Goal: Task Accomplishment & Management: Use online tool/utility

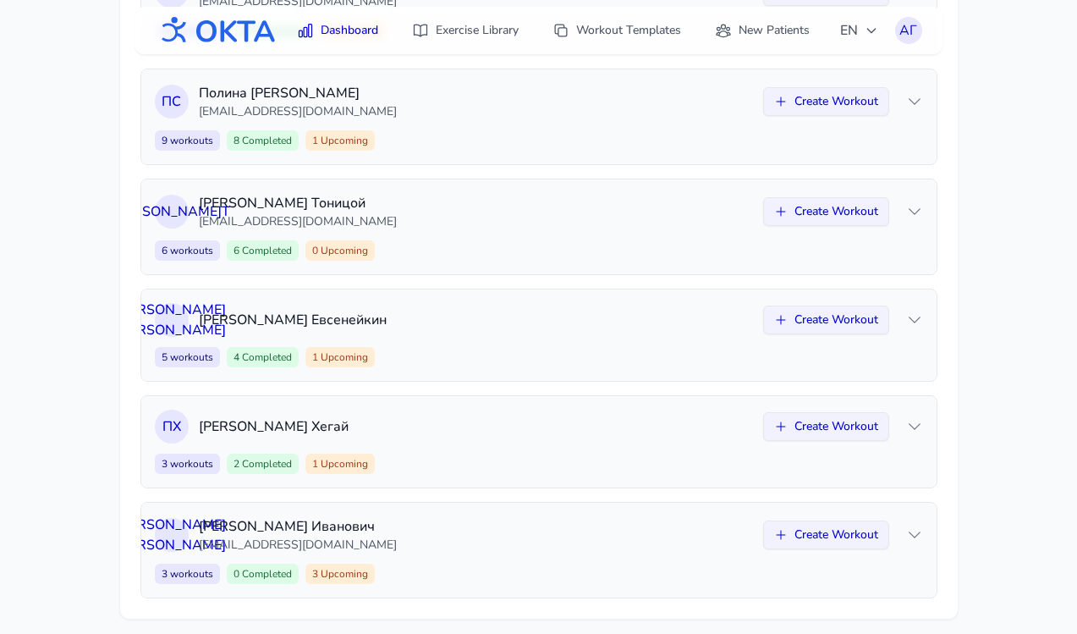
scroll to position [592, 0]
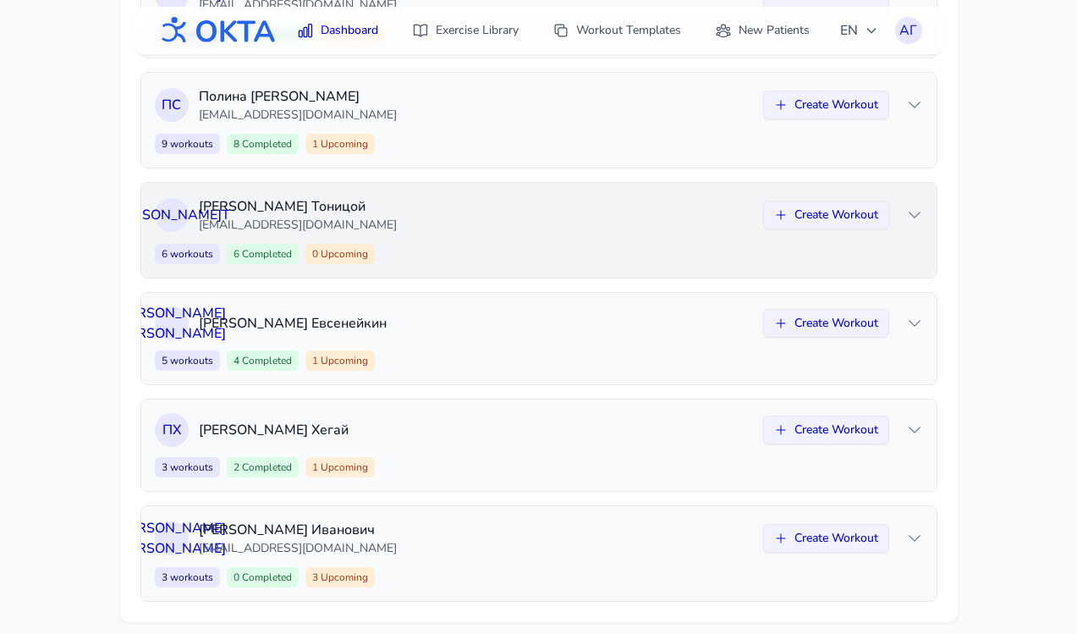
click at [441, 234] on div "К Т [PERSON_NAME] [EMAIL_ADDRESS][DOMAIN_NAME] Create Workout 6 workouts 6 Comp…" at bounding box center [538, 230] width 795 height 95
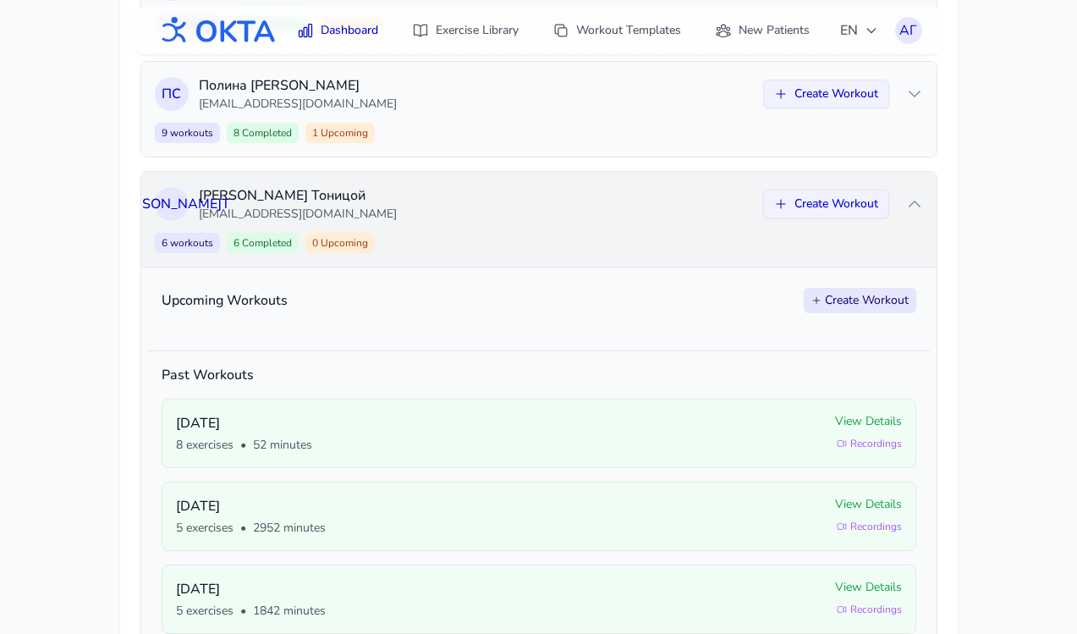
scroll to position [604, 0]
click at [465, 232] on div "6 workouts 6 Completed 0 Upcoming Create Workout" at bounding box center [539, 242] width 768 height 20
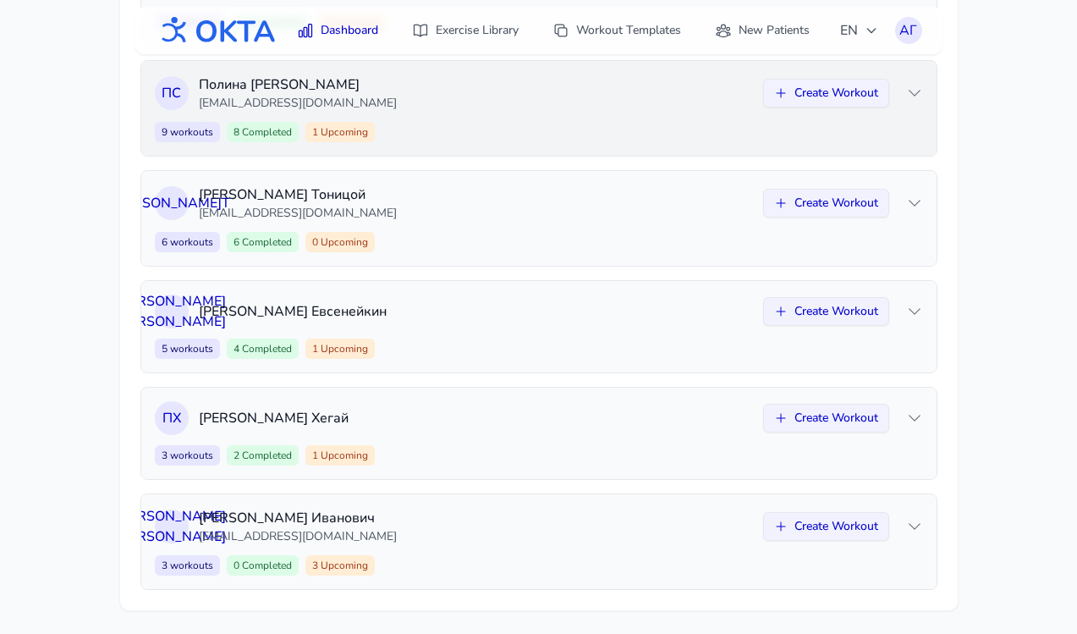
click at [454, 115] on div "П С [PERSON_NAME] [EMAIL_ADDRESS][DOMAIN_NAME] Create Workout 9 workouts 8 Comp…" at bounding box center [538, 108] width 795 height 95
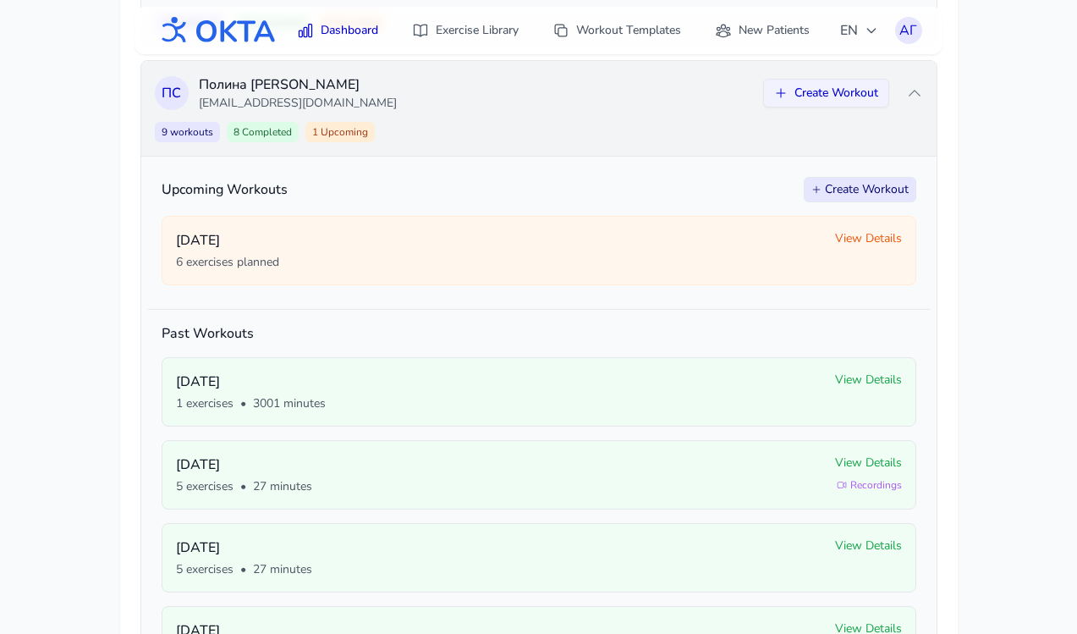
click at [454, 115] on div "П С [PERSON_NAME] [EMAIL_ADDRESS][DOMAIN_NAME] Create Workout 9 workouts 8 Comp…" at bounding box center [538, 108] width 795 height 95
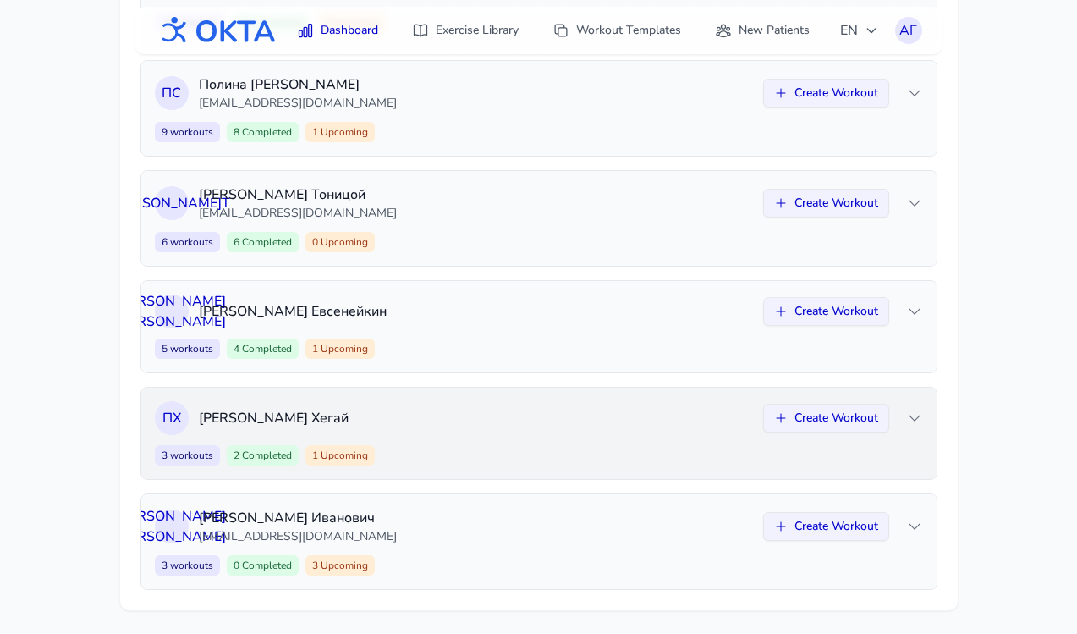
click at [421, 416] on p "[PERSON_NAME]" at bounding box center [476, 418] width 554 height 20
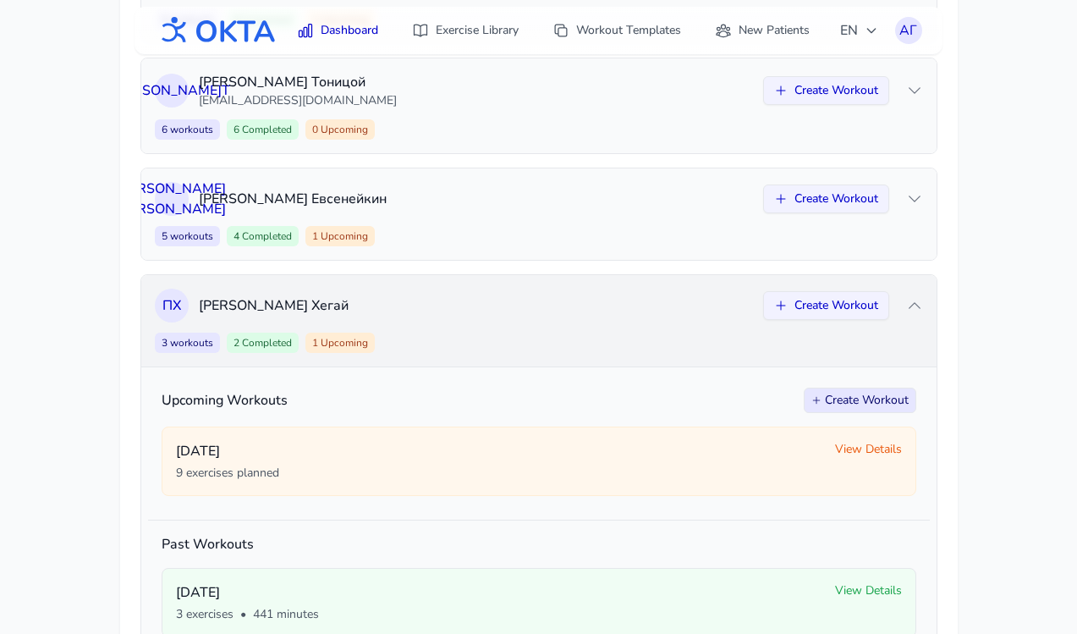
click at [429, 306] on p "[PERSON_NAME]" at bounding box center [476, 305] width 554 height 20
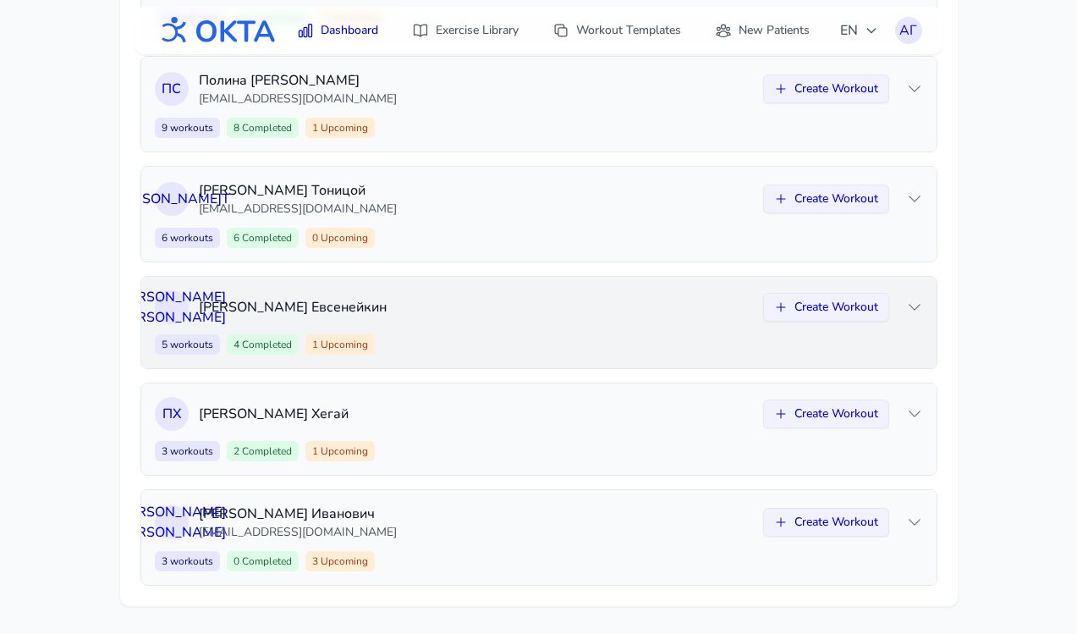
click at [442, 328] on div "Н Е [PERSON_NAME] Create Workout 5 workouts 4 Completed 1 Upcoming Create Worko…" at bounding box center [538, 322] width 795 height 91
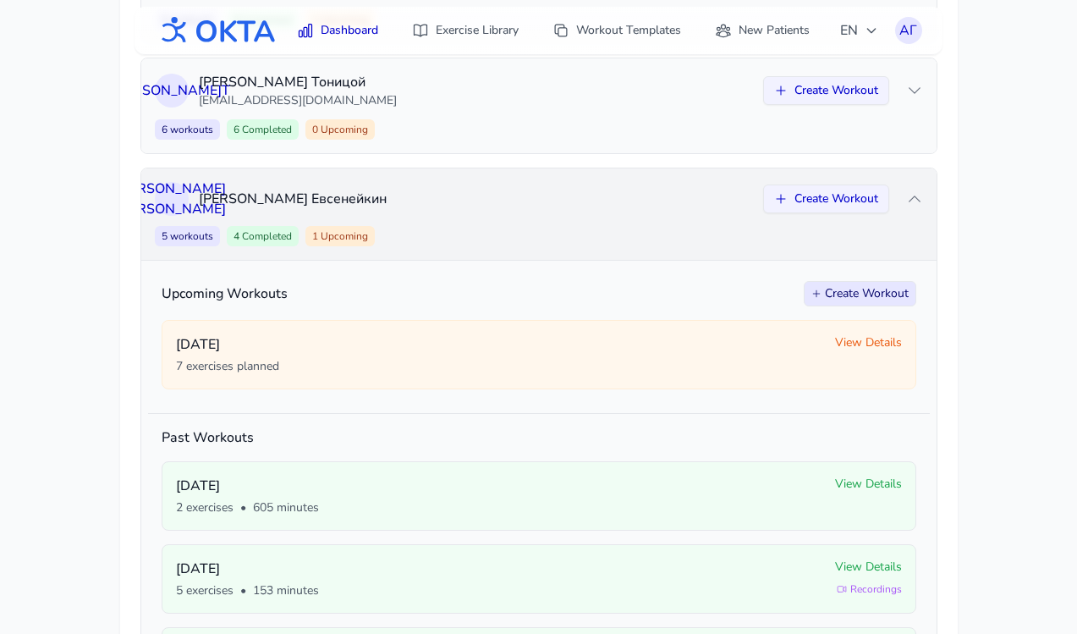
click at [468, 200] on p "[PERSON_NAME]" at bounding box center [476, 199] width 554 height 20
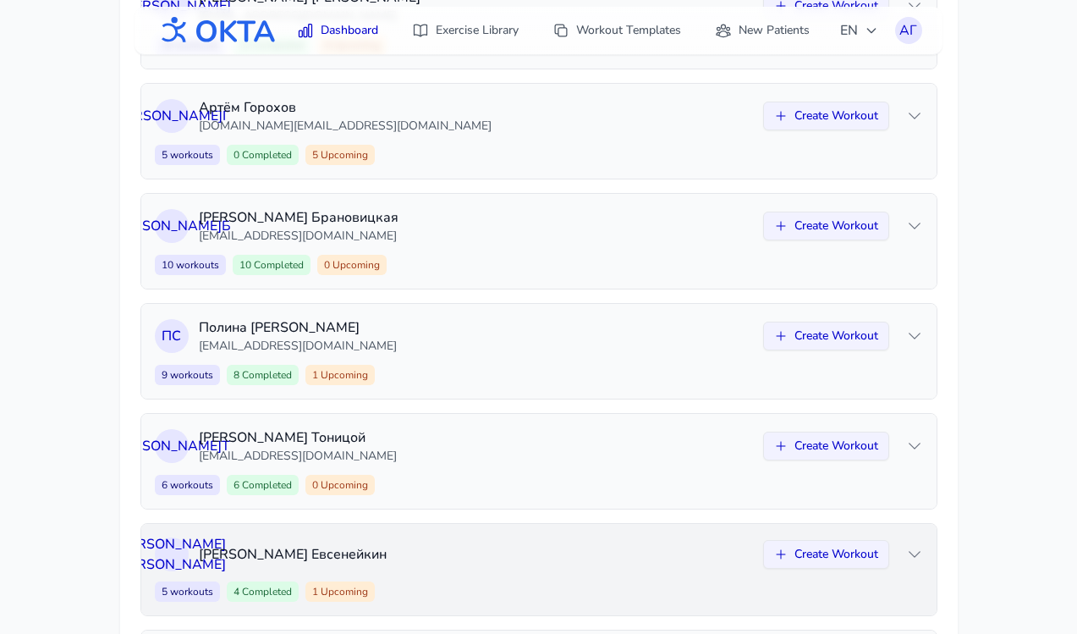
scroll to position [346, 0]
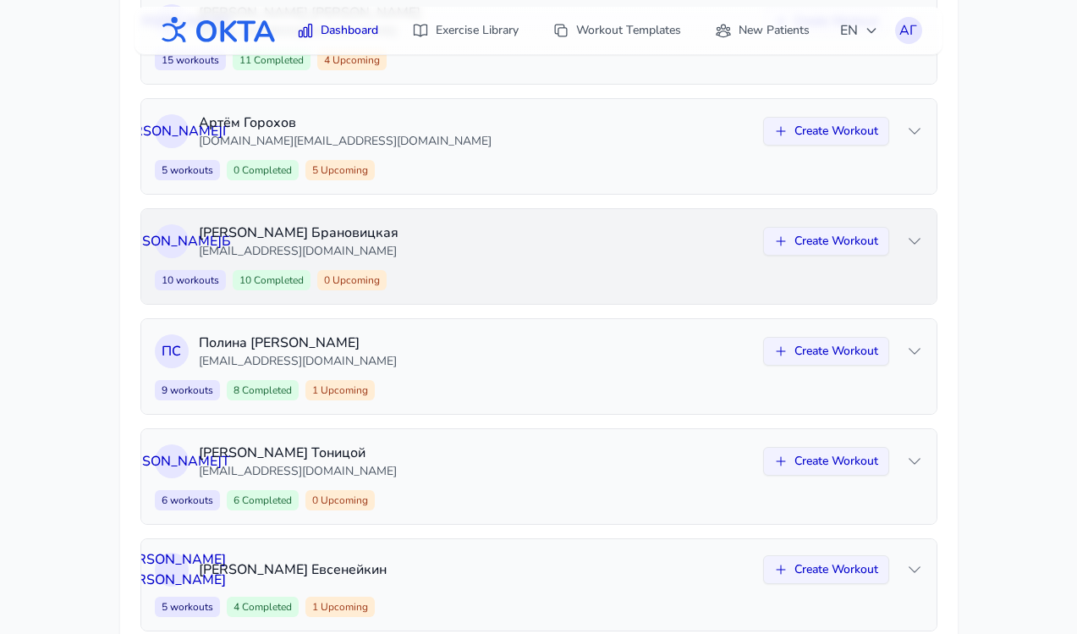
click at [438, 256] on p "[EMAIL_ADDRESS][DOMAIN_NAME]" at bounding box center [476, 251] width 554 height 17
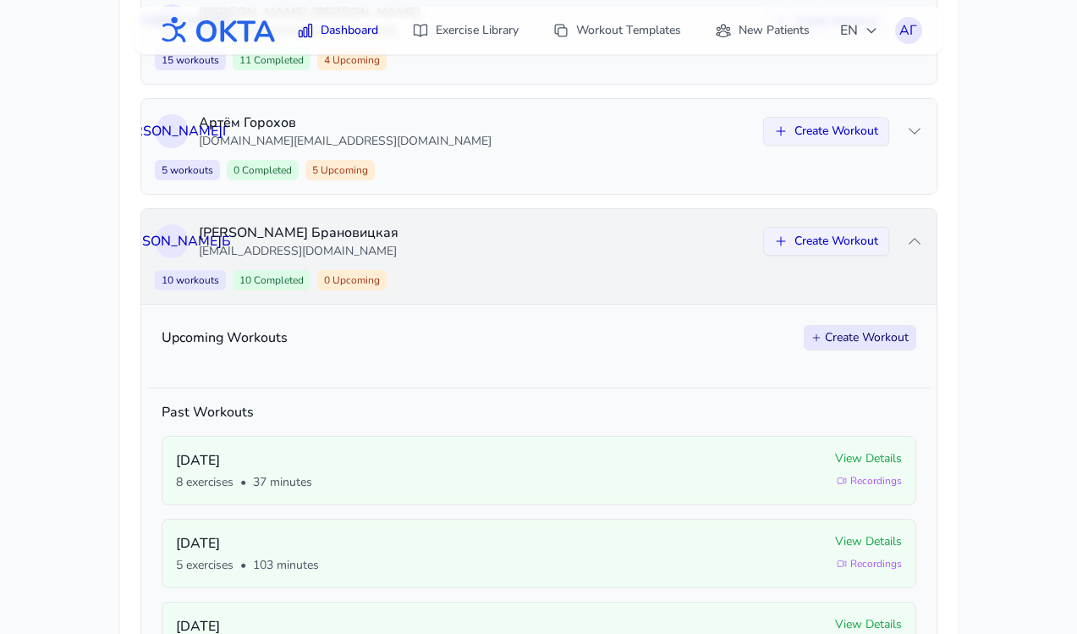
click at [555, 240] on p "[PERSON_NAME]" at bounding box center [476, 233] width 554 height 20
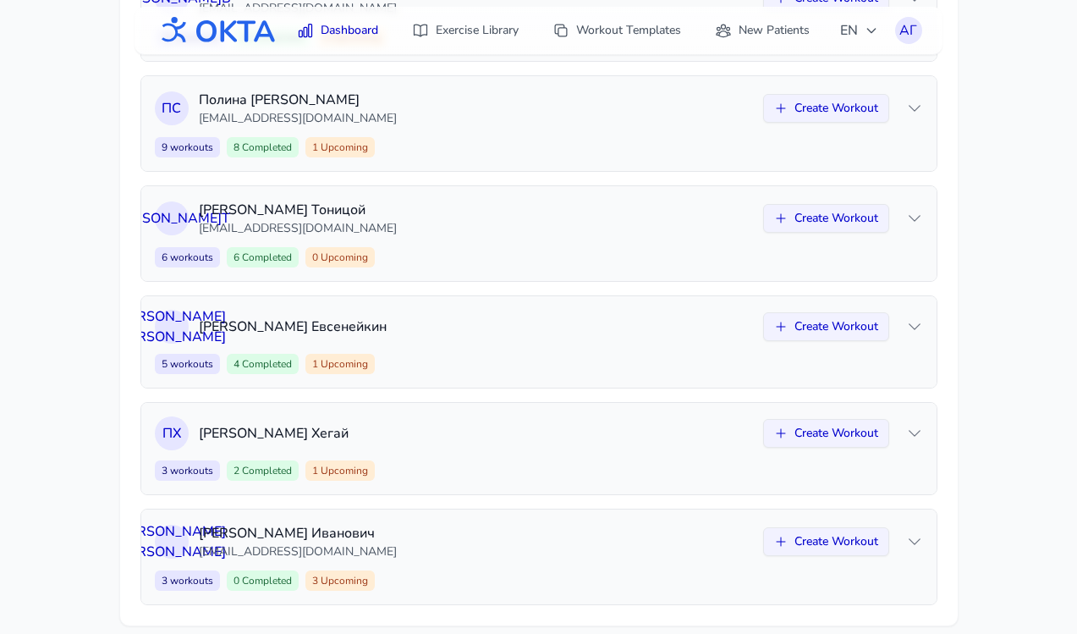
scroll to position [608, 0]
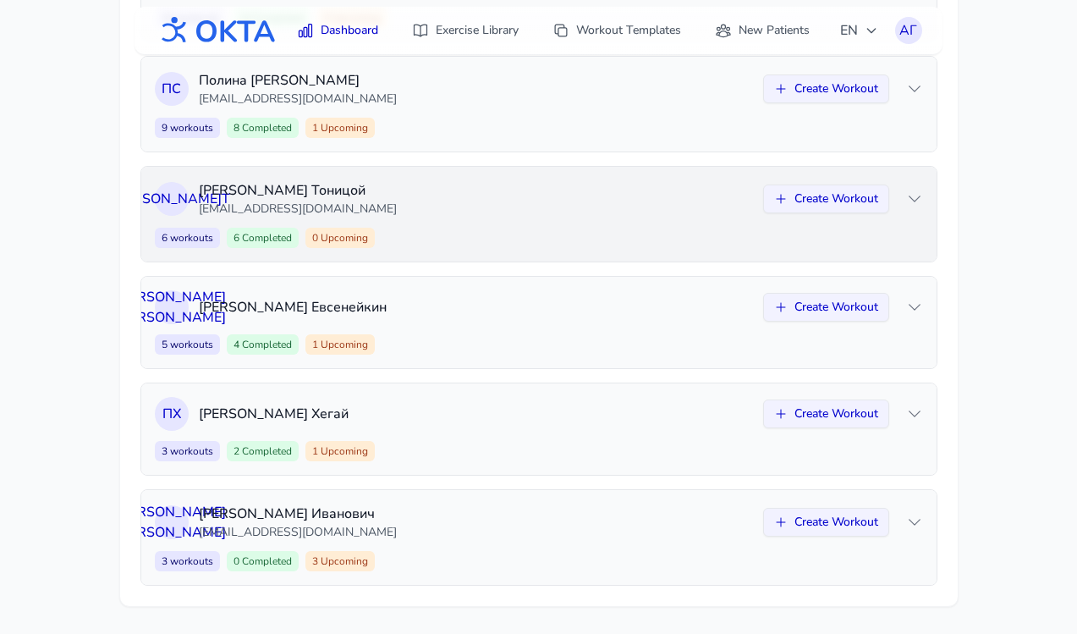
click at [531, 217] on div "К Т [PERSON_NAME] [EMAIL_ADDRESS][DOMAIN_NAME] Create Workout 6 workouts 6 Comp…" at bounding box center [538, 214] width 795 height 95
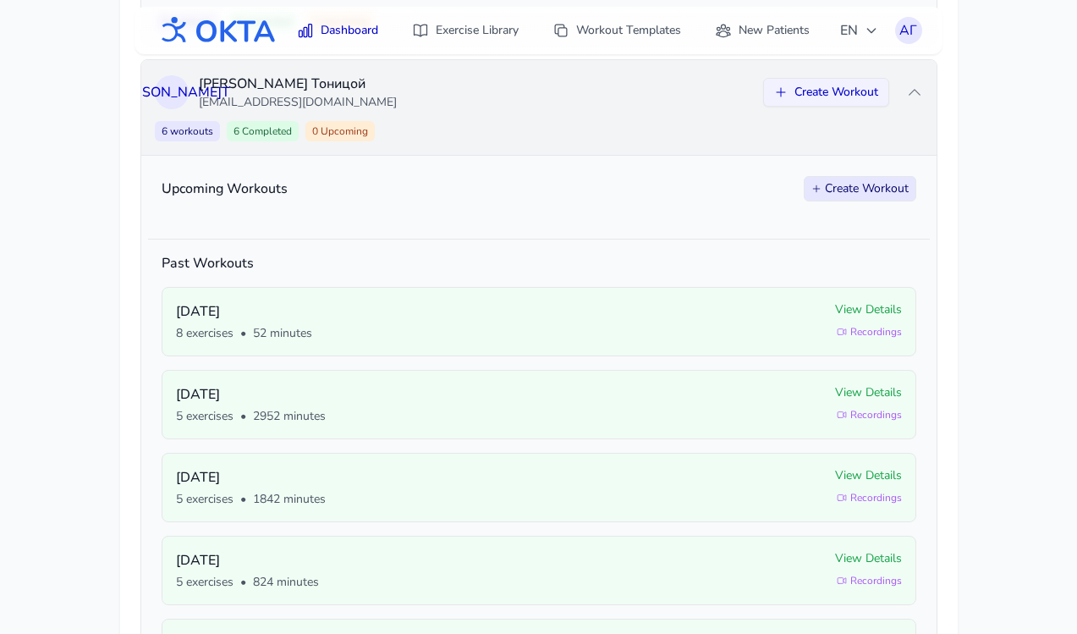
scroll to position [716, 0]
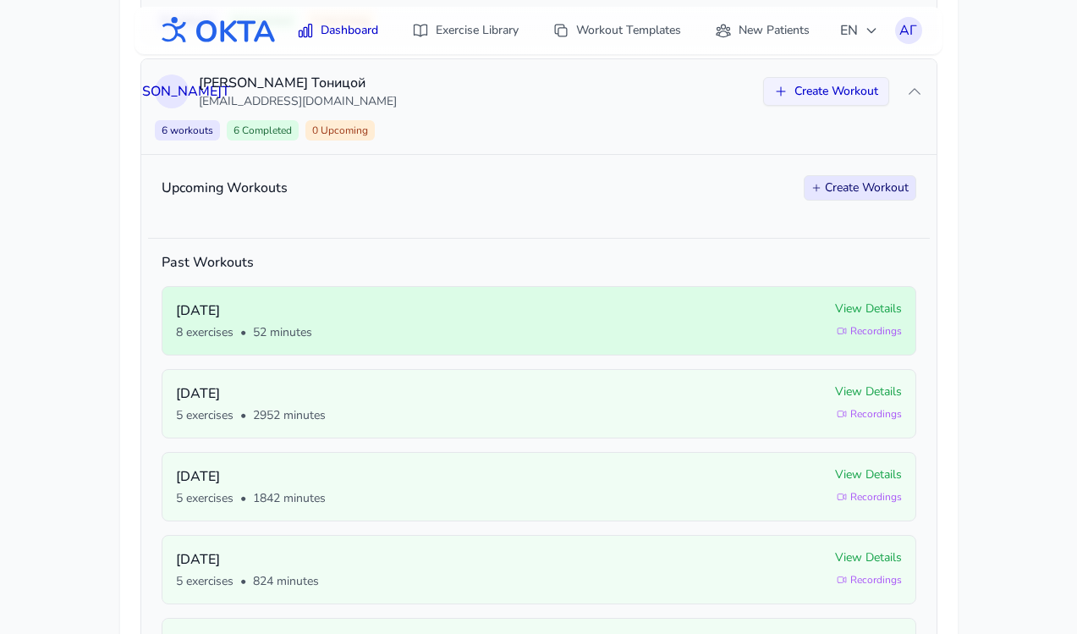
click at [865, 310] on span "View Details" at bounding box center [868, 308] width 67 height 17
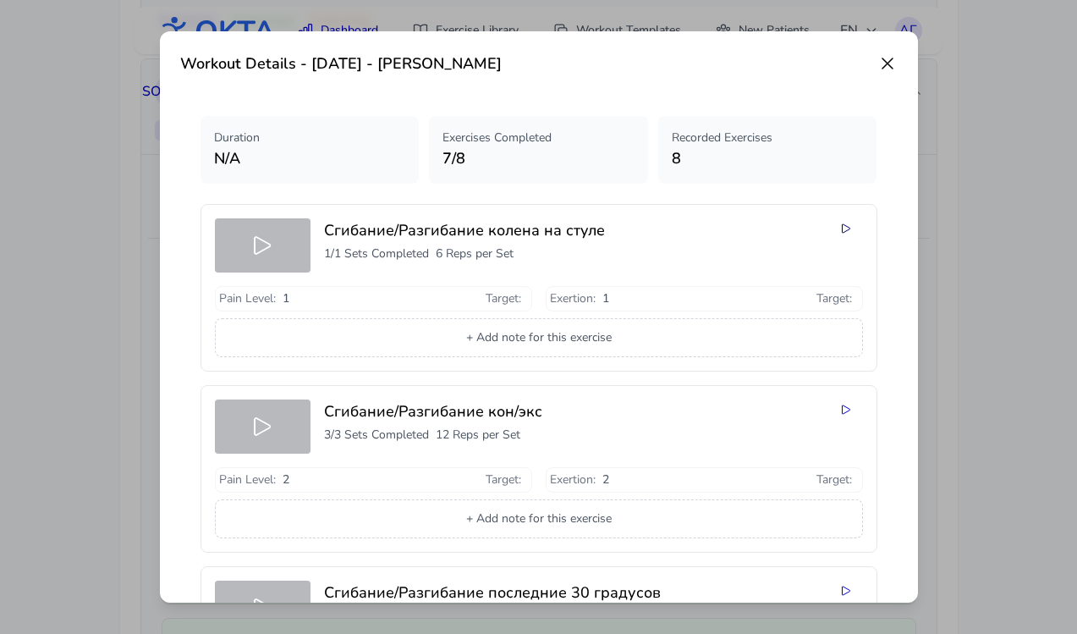
click at [847, 230] on icon at bounding box center [846, 228] width 8 height 8
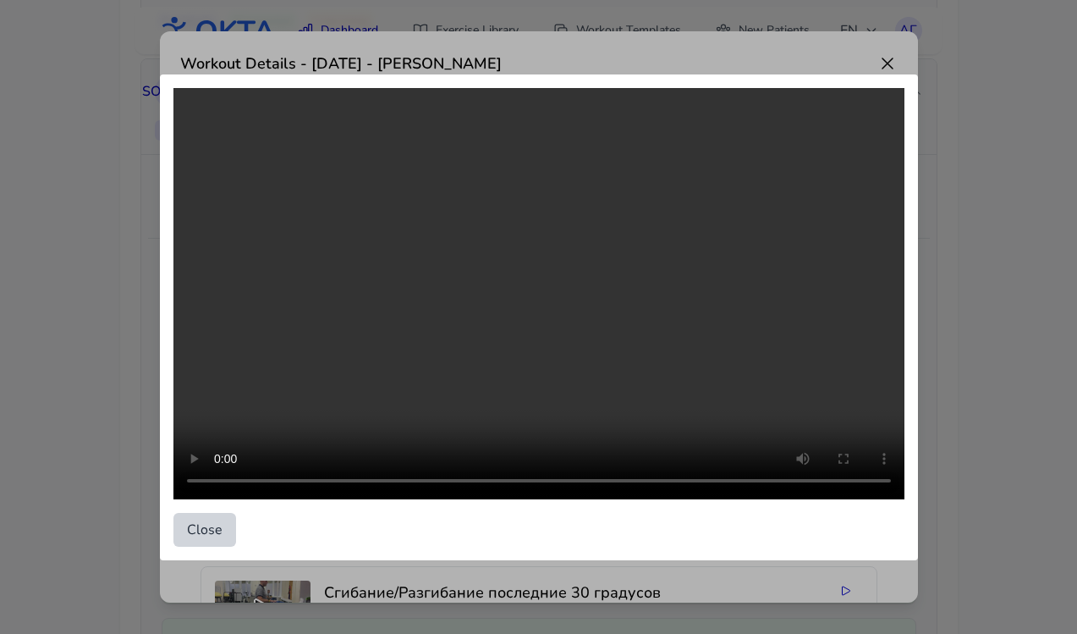
click at [210, 531] on button "Close" at bounding box center [204, 530] width 63 height 34
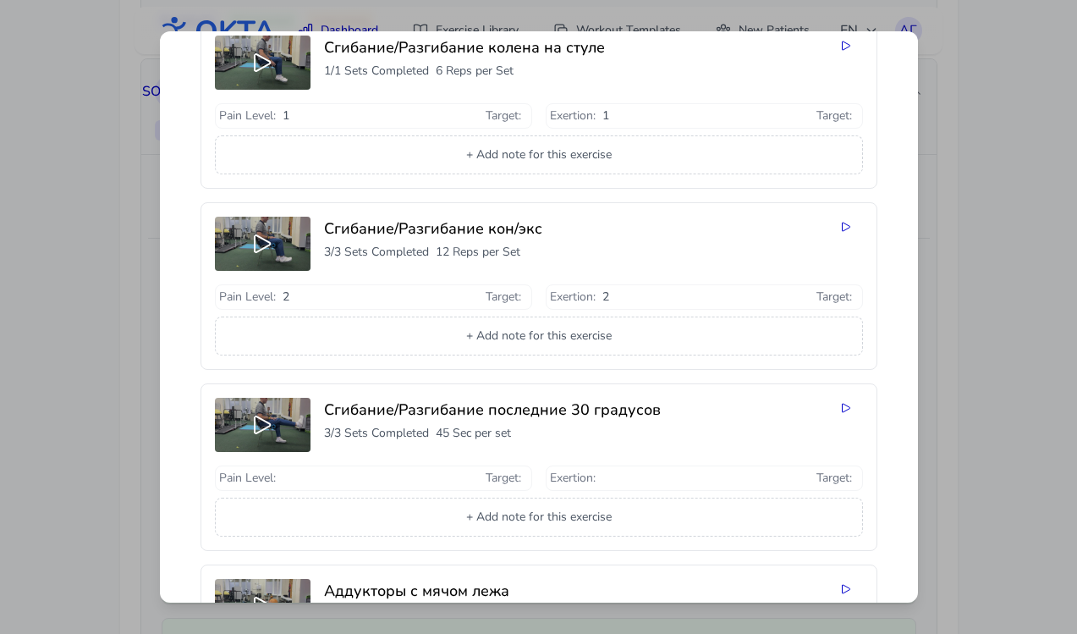
scroll to position [187, 0]
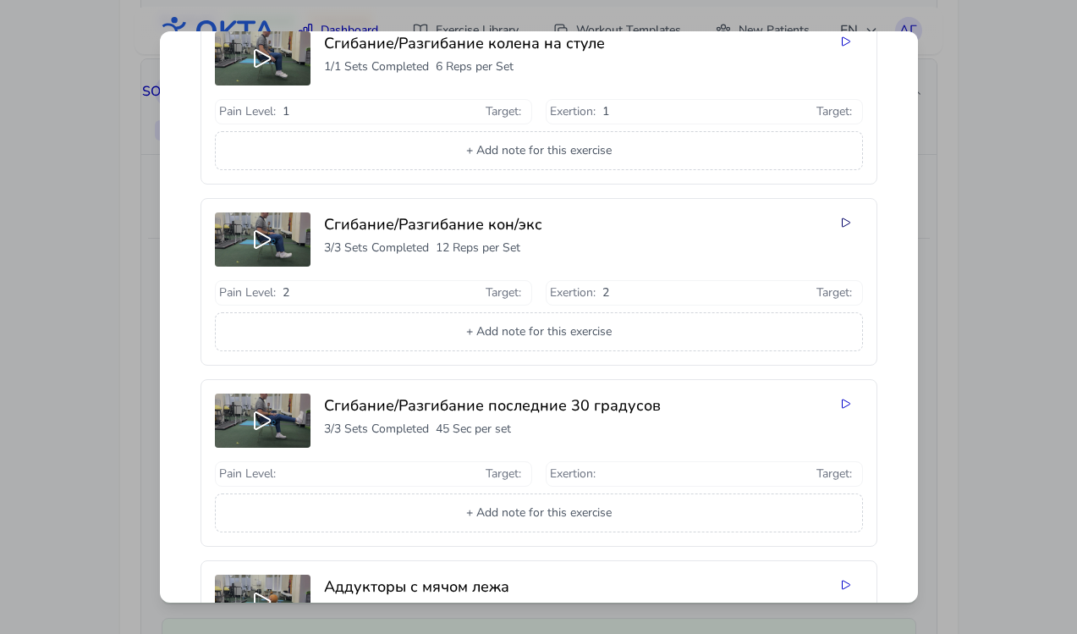
click at [842, 223] on icon at bounding box center [846, 223] width 14 height 14
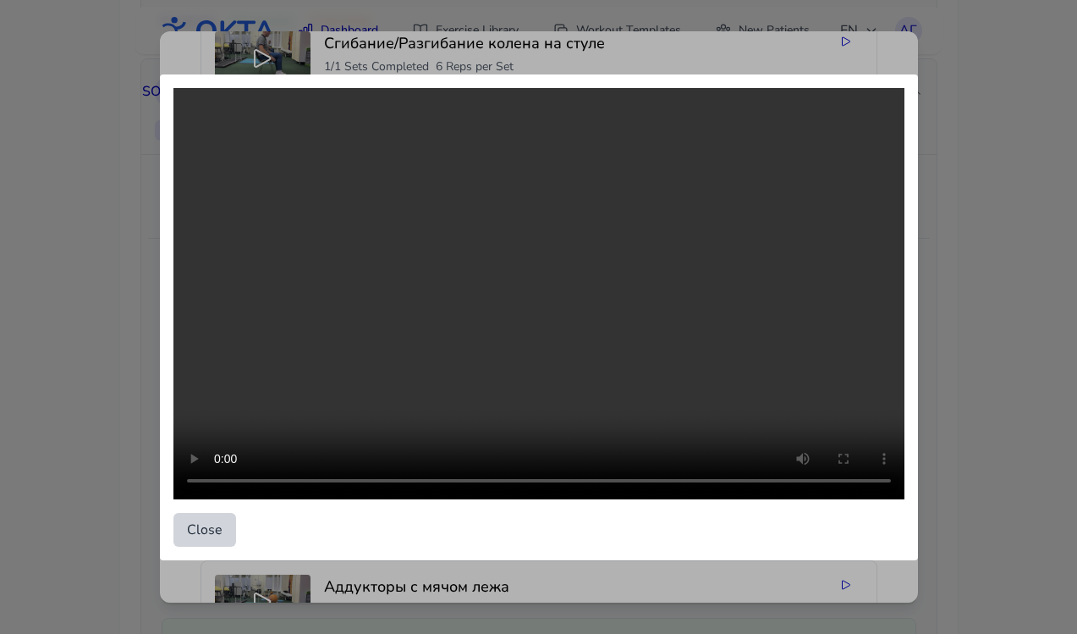
click at [223, 518] on button "Close" at bounding box center [204, 530] width 63 height 34
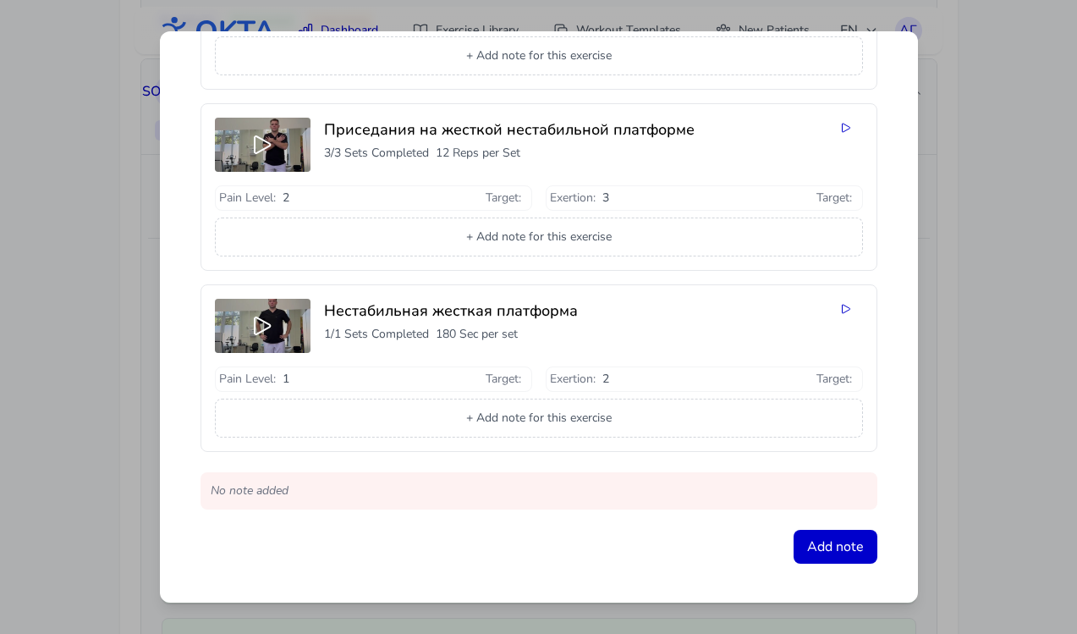
scroll to position [1190, 0]
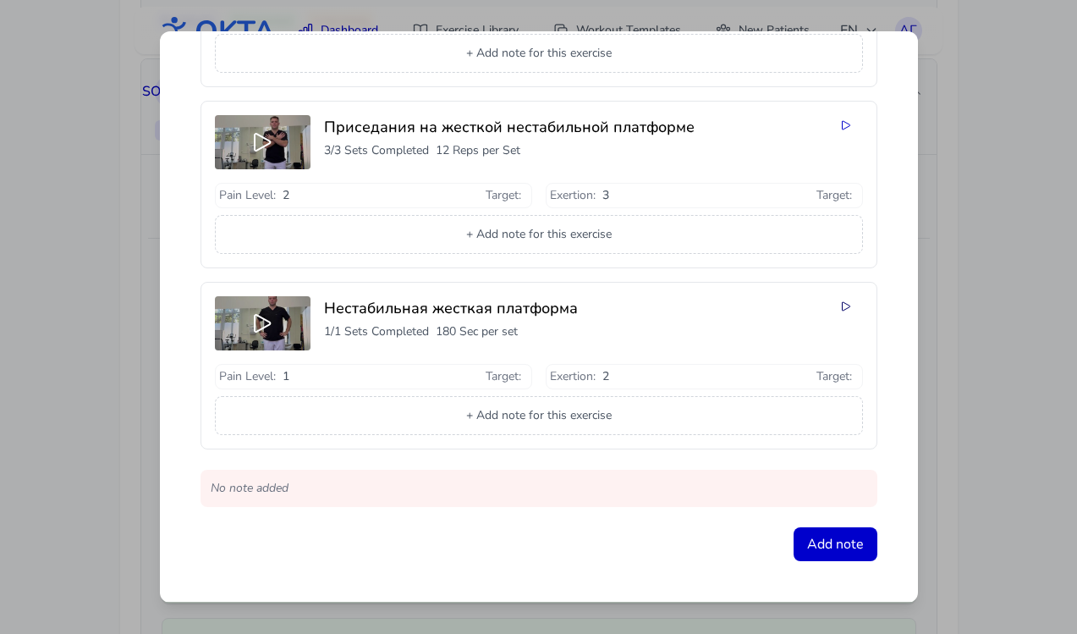
click at [847, 307] on icon at bounding box center [846, 307] width 14 height 14
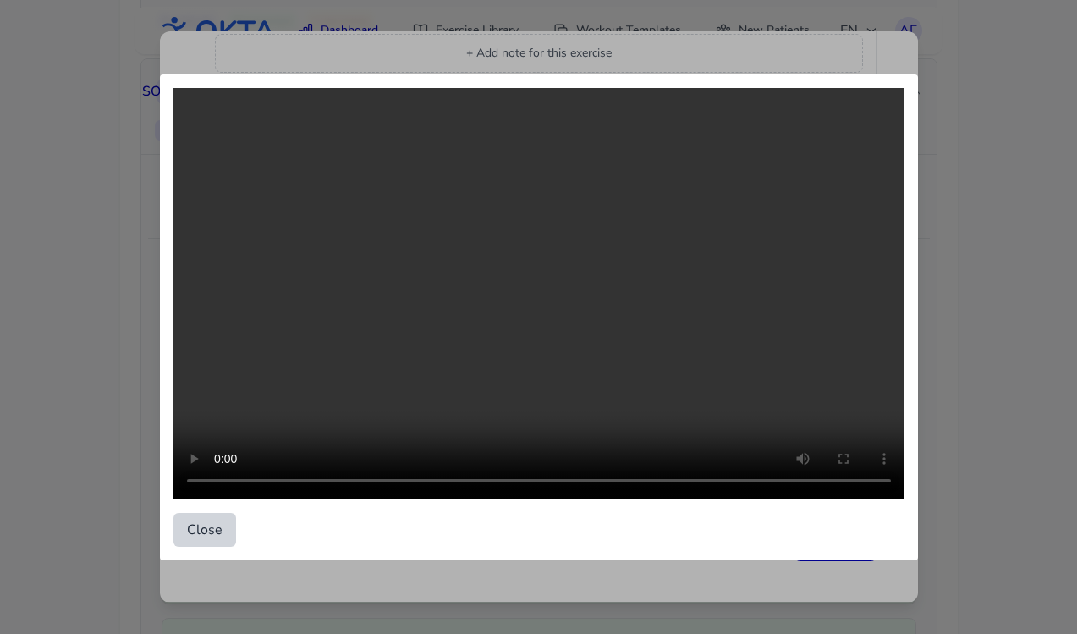
click at [201, 530] on button "Close" at bounding box center [204, 530] width 63 height 34
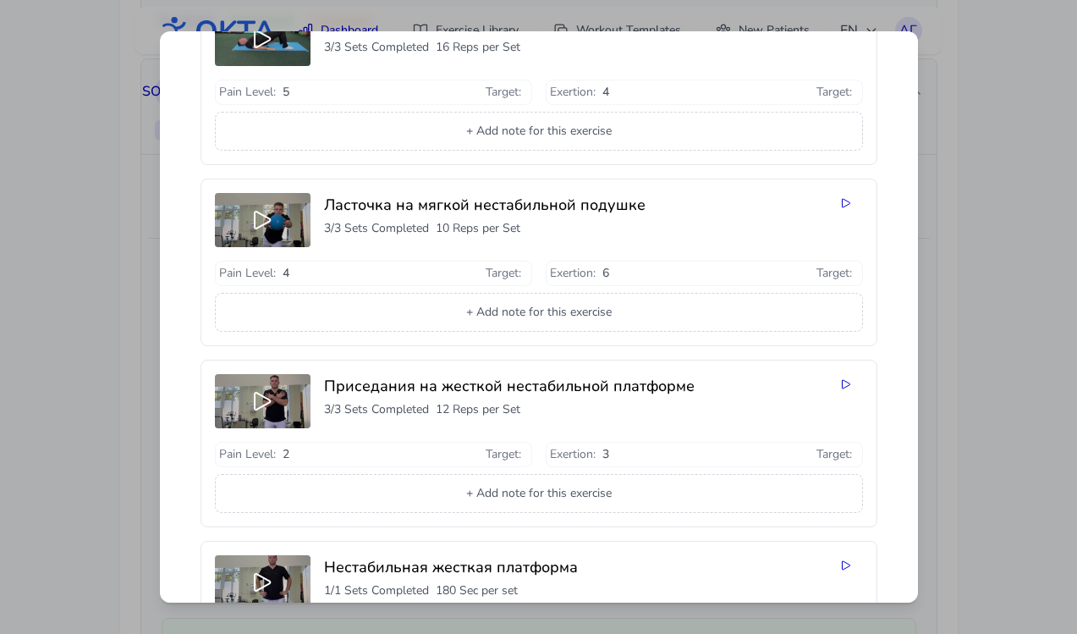
scroll to position [0, 0]
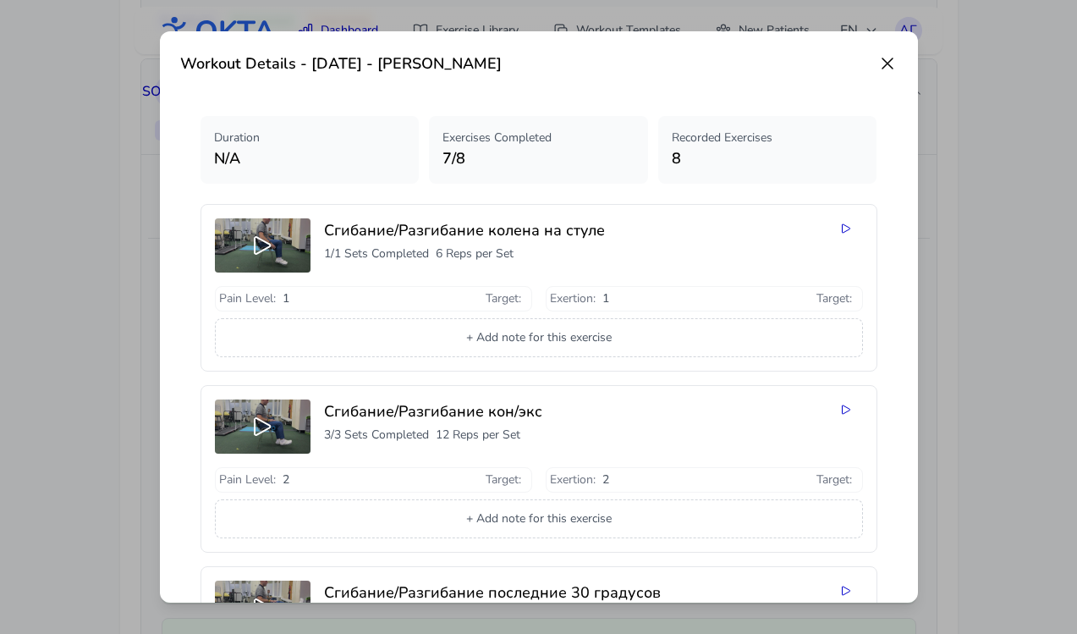
click at [889, 65] on icon at bounding box center [888, 63] width 10 height 10
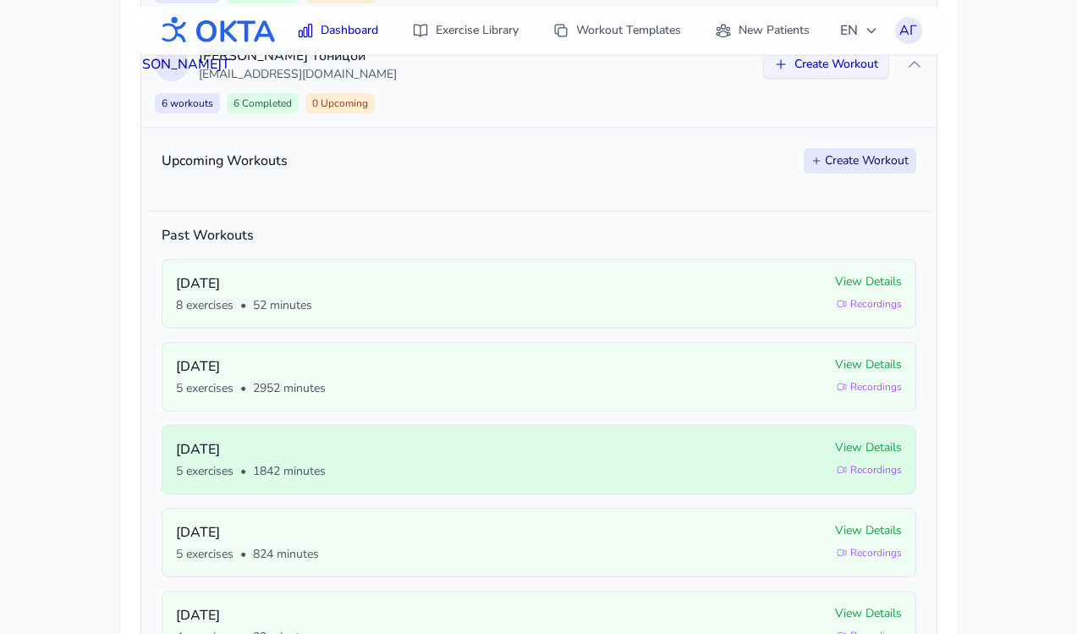
scroll to position [751, 0]
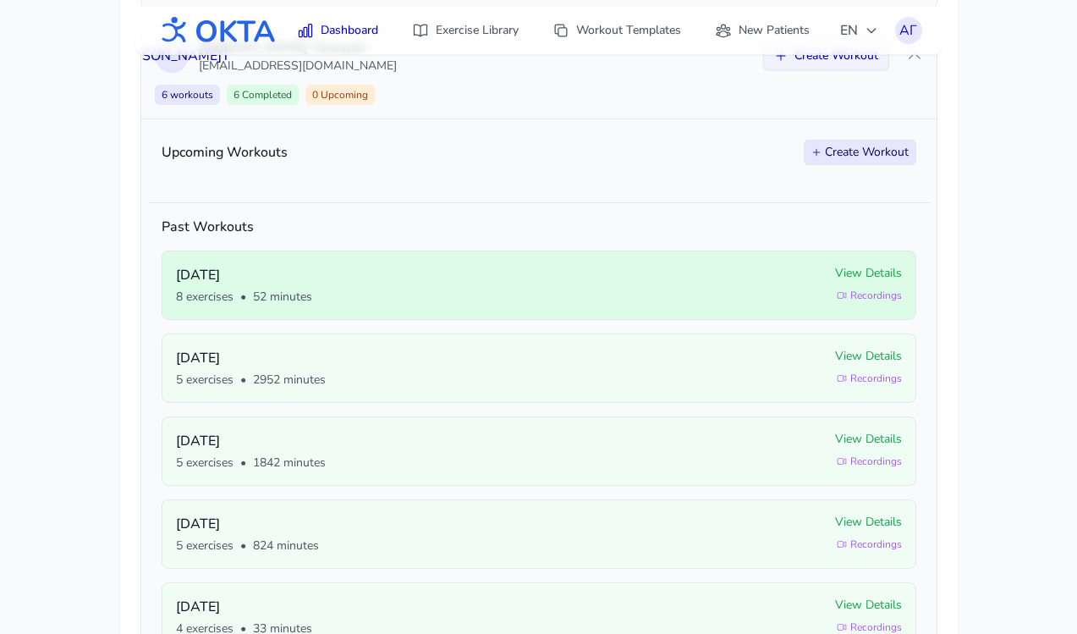
click at [853, 279] on span "View Details" at bounding box center [868, 273] width 67 height 17
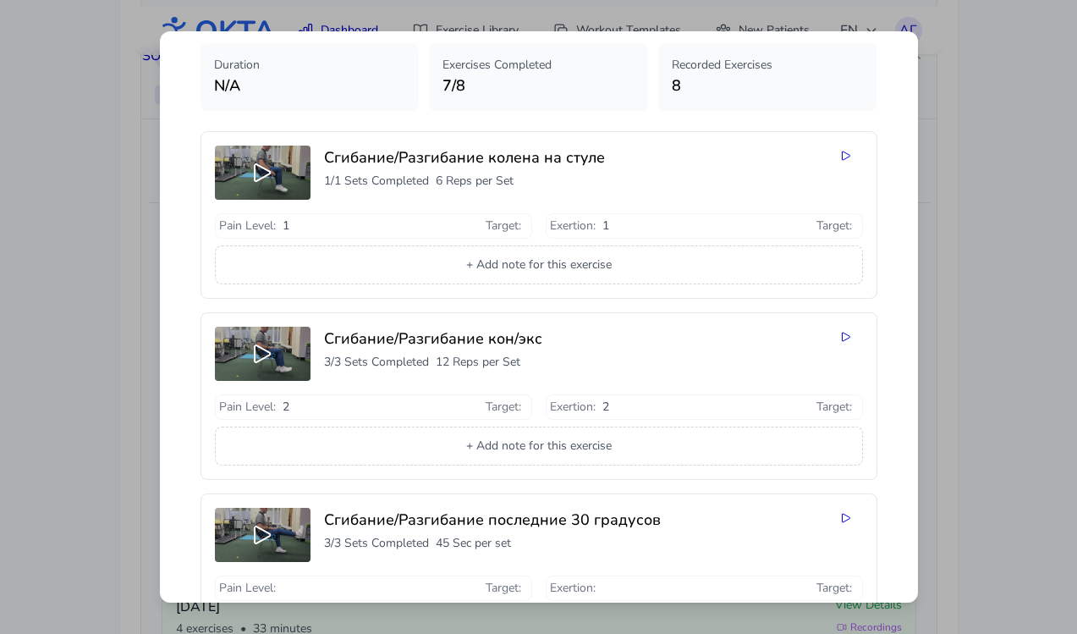
scroll to position [0, 0]
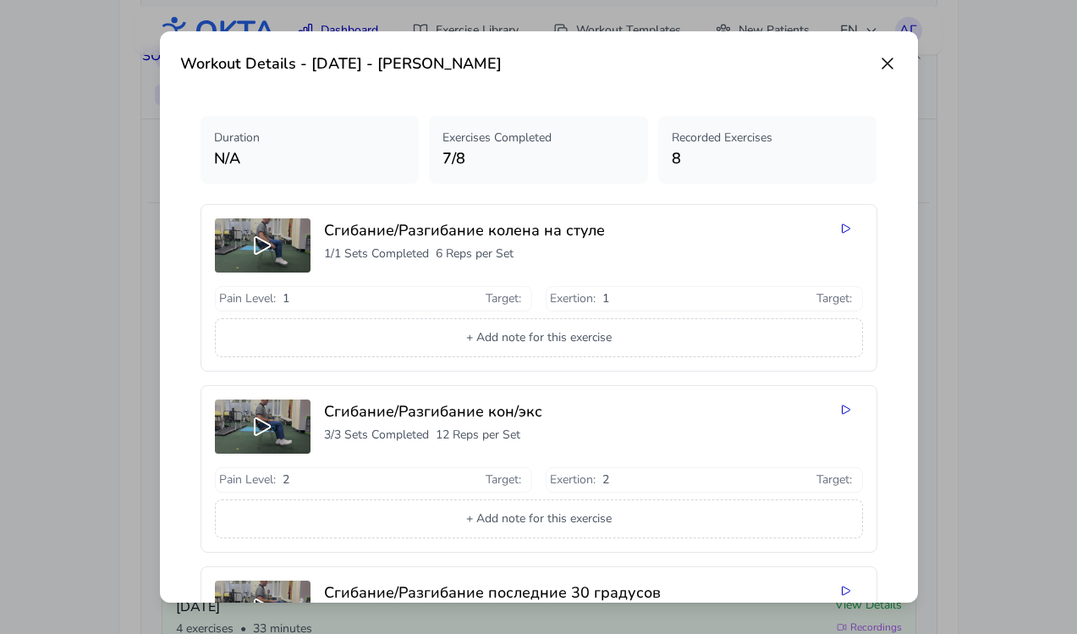
click at [887, 71] on icon at bounding box center [888, 63] width 20 height 20
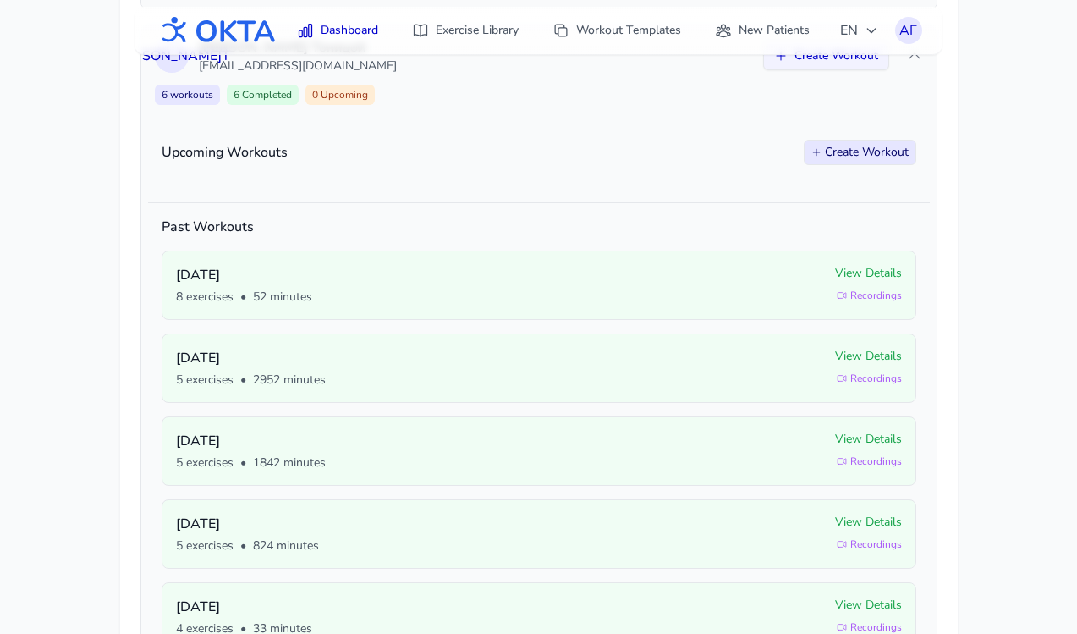
click at [871, 154] on button "Create Workout" at bounding box center [860, 152] width 113 height 25
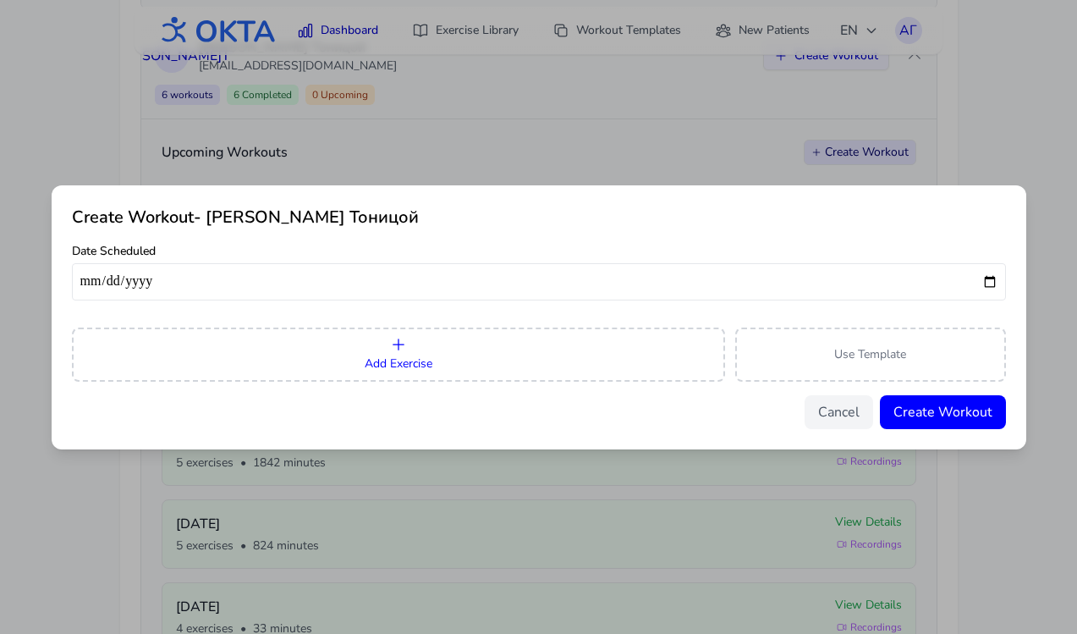
click at [491, 366] on button "Add Exercise" at bounding box center [398, 355] width 653 height 54
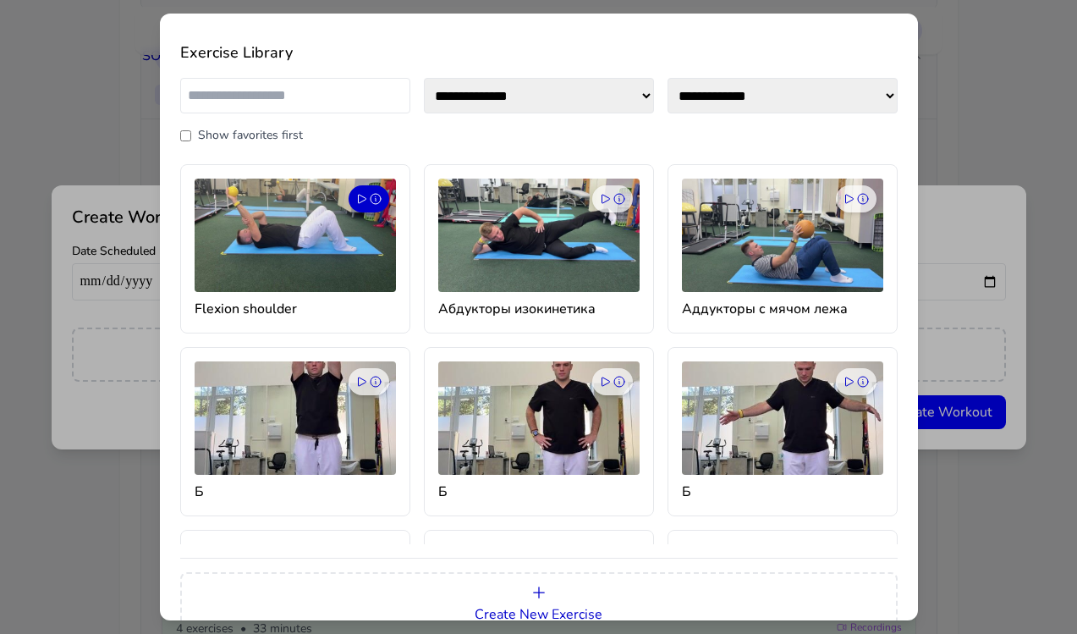
click at [372, 202] on icon at bounding box center [376, 199] width 10 height 10
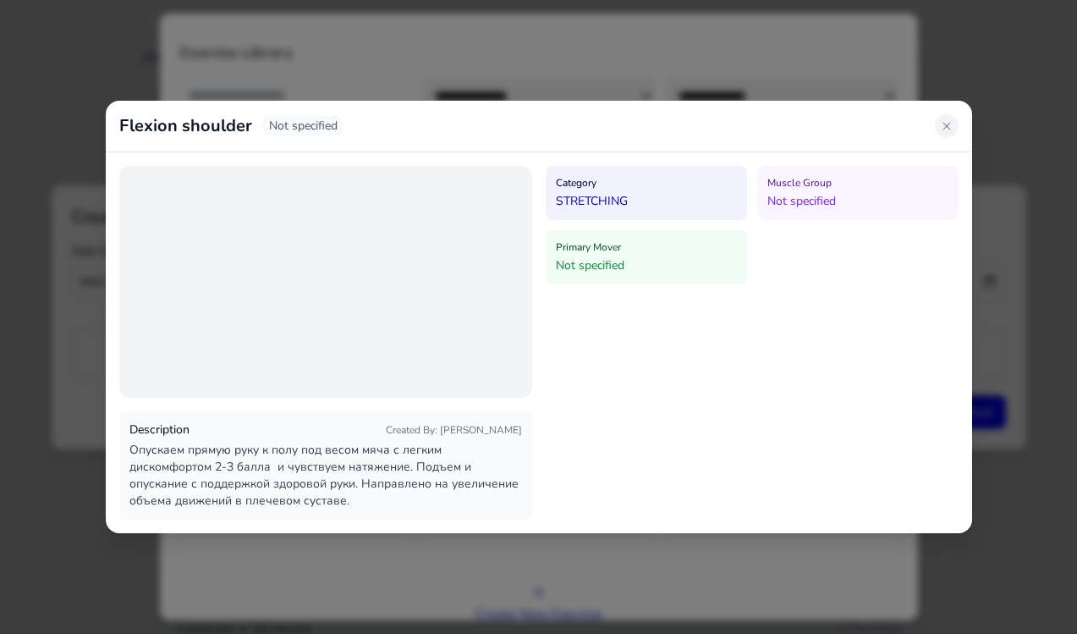
click at [950, 125] on icon at bounding box center [947, 126] width 14 height 14
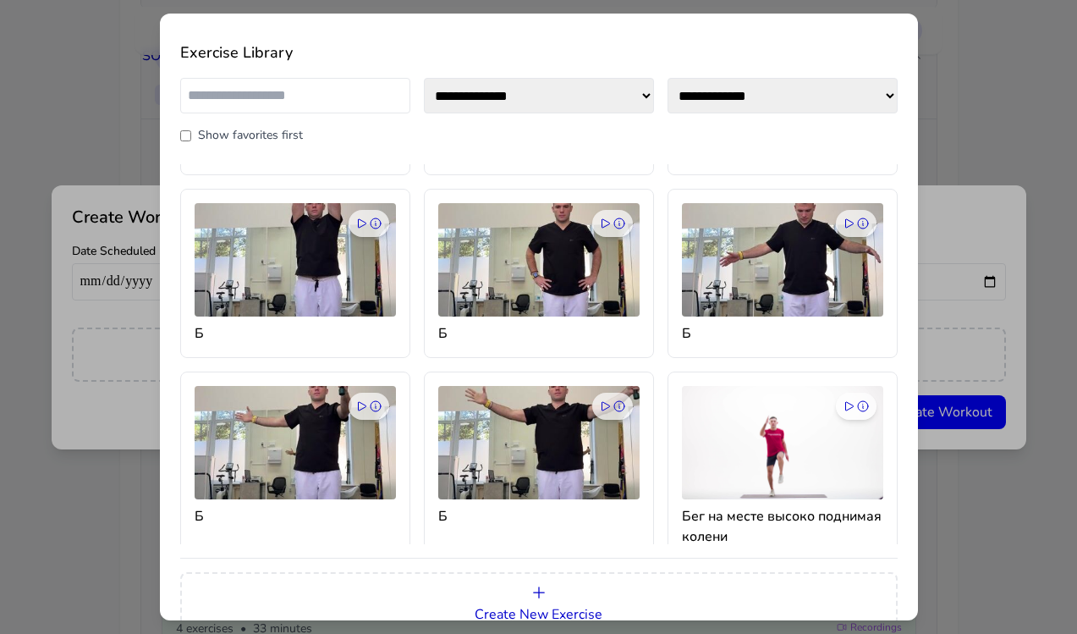
scroll to position [564, 0]
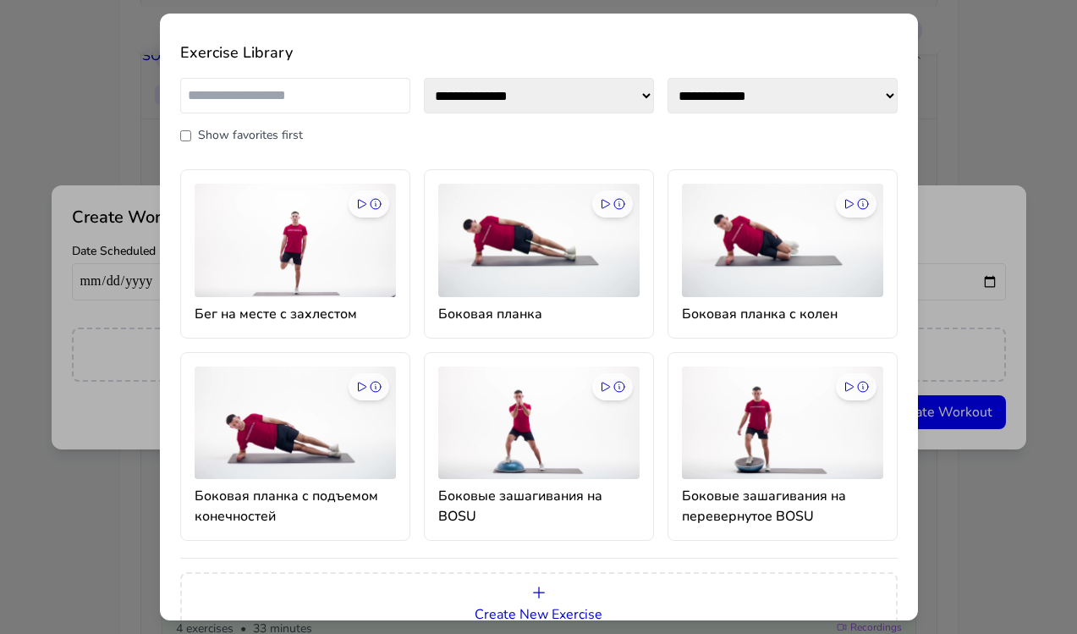
click at [537, 421] on img at bounding box center [538, 422] width 201 height 113
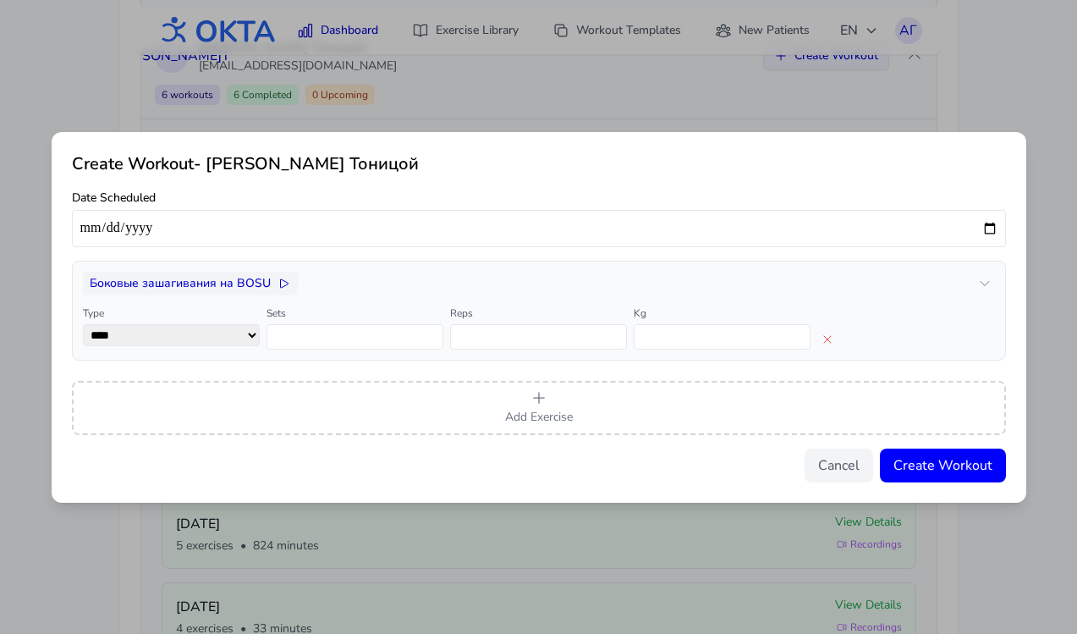
click at [280, 282] on icon "button" at bounding box center [284, 283] width 8 height 8
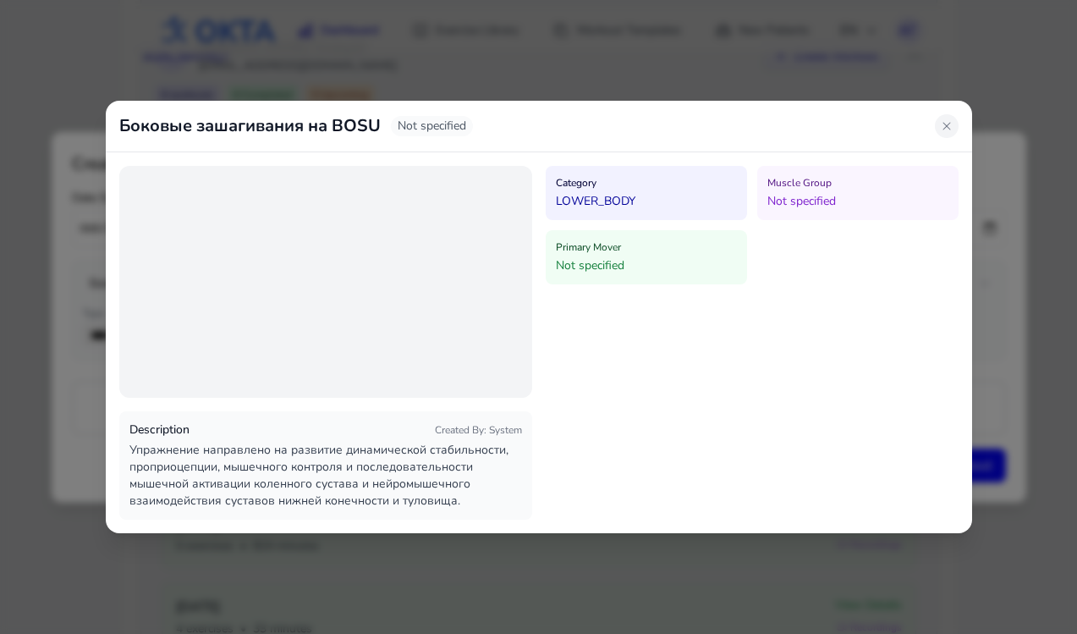
click at [950, 125] on icon at bounding box center [947, 126] width 14 height 14
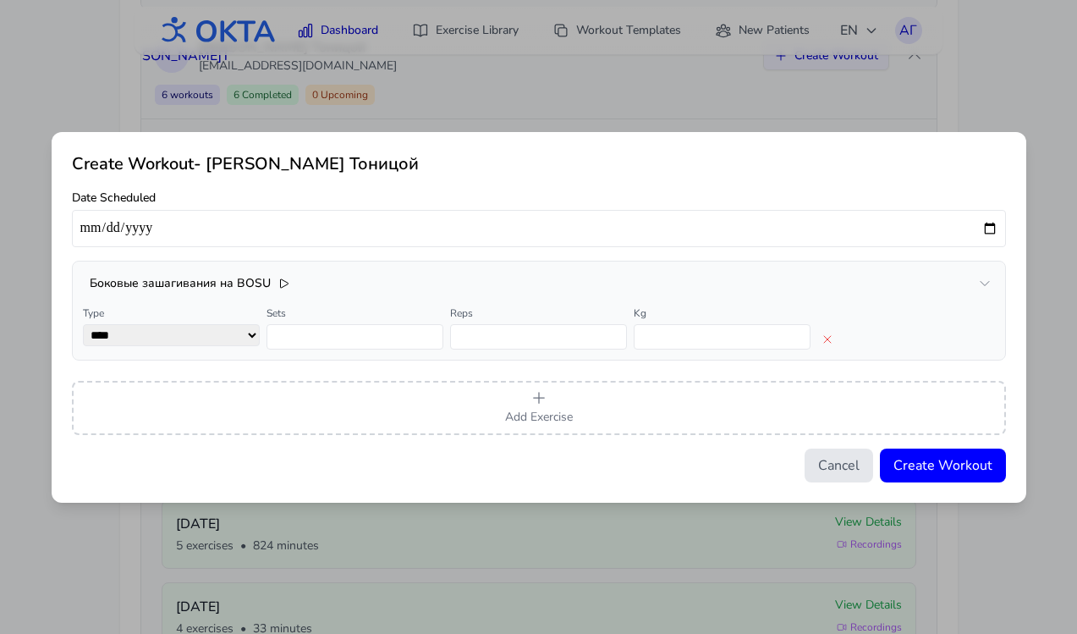
click at [835, 460] on button "Cancel" at bounding box center [839, 466] width 69 height 34
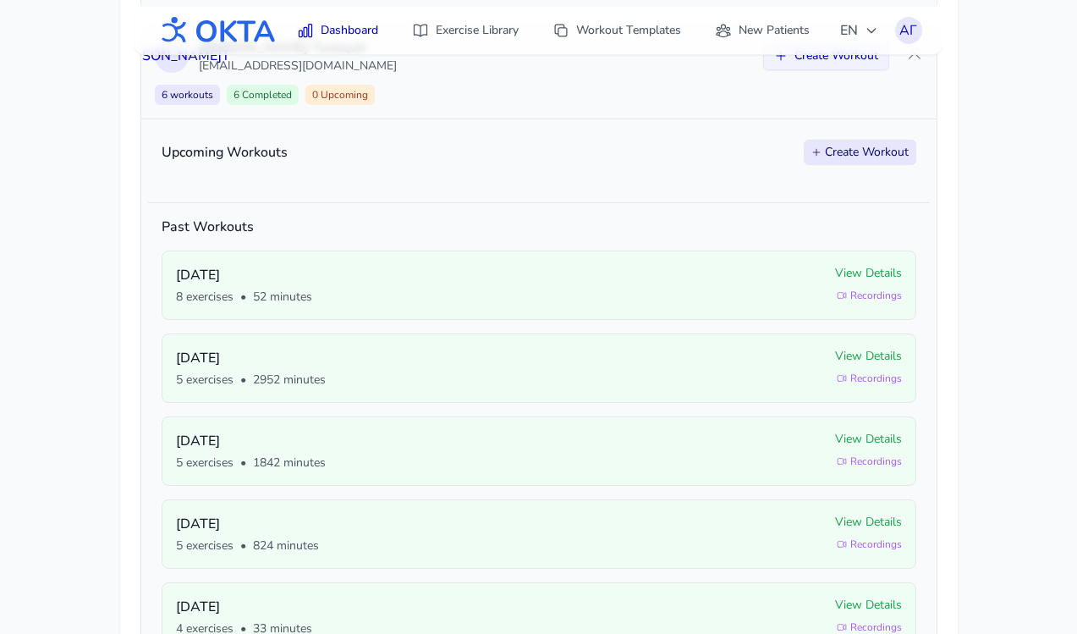
click at [854, 150] on button "Create Workout" at bounding box center [860, 152] width 113 height 25
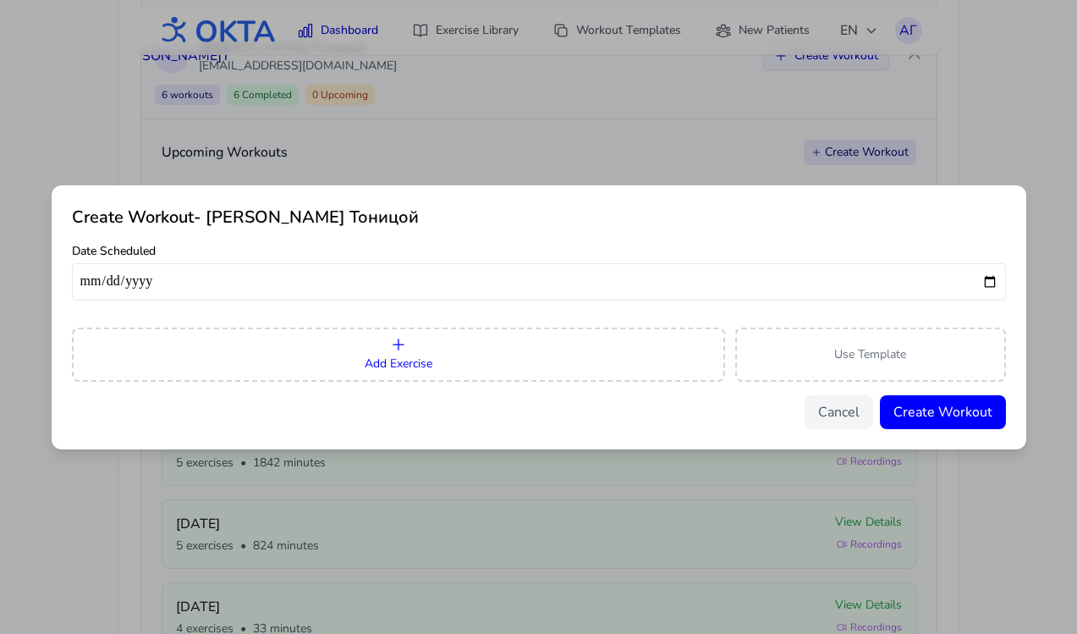
click at [526, 365] on button "Add Exercise" at bounding box center [398, 355] width 653 height 54
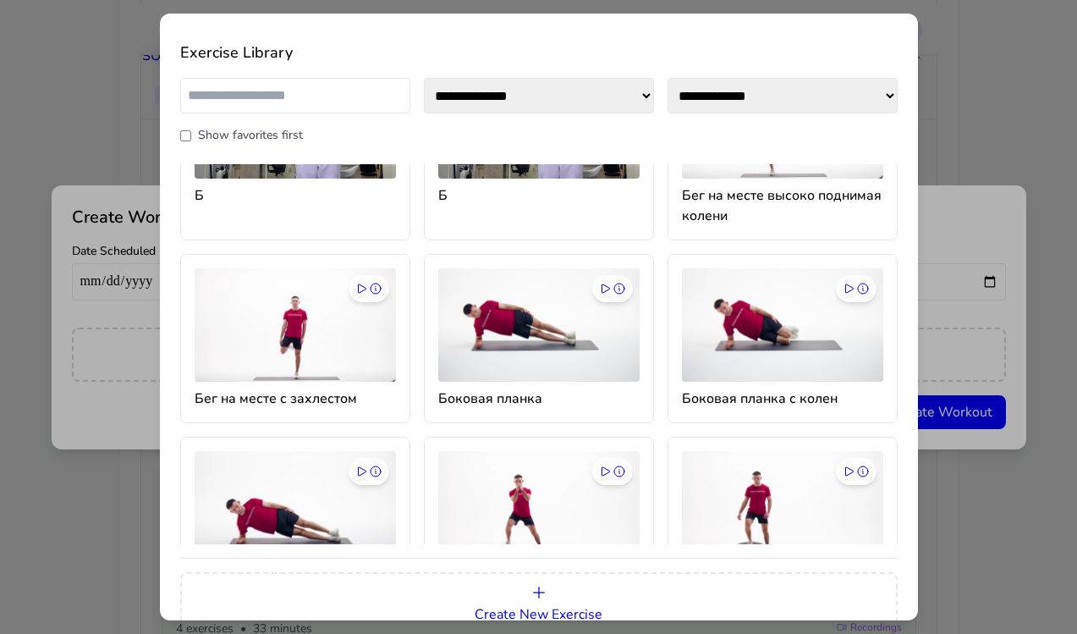
scroll to position [475, 0]
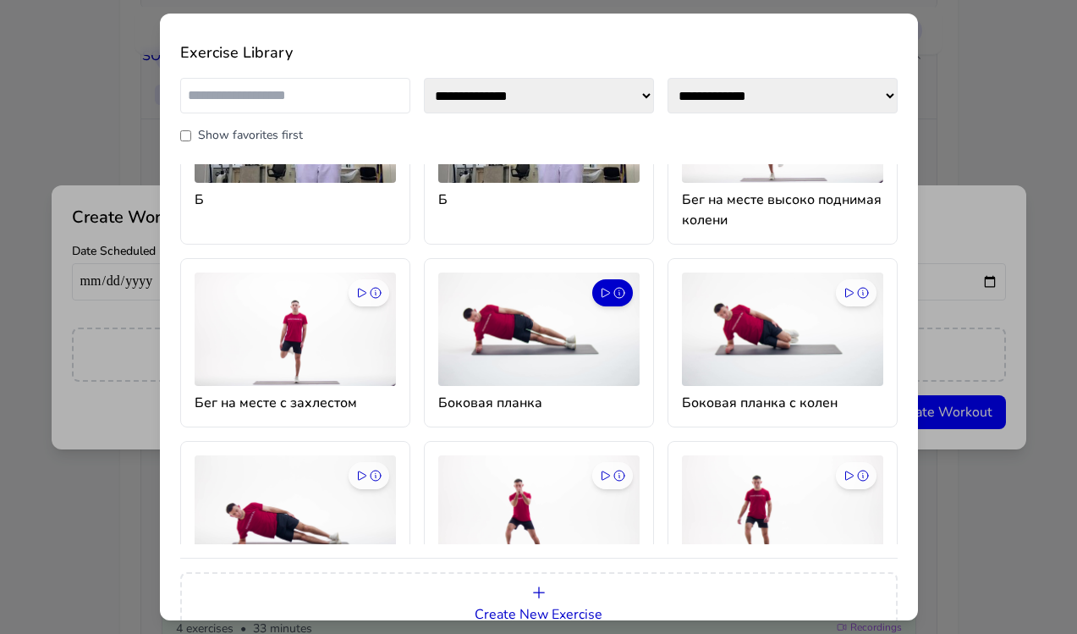
click at [608, 295] on icon at bounding box center [606, 293] width 14 height 14
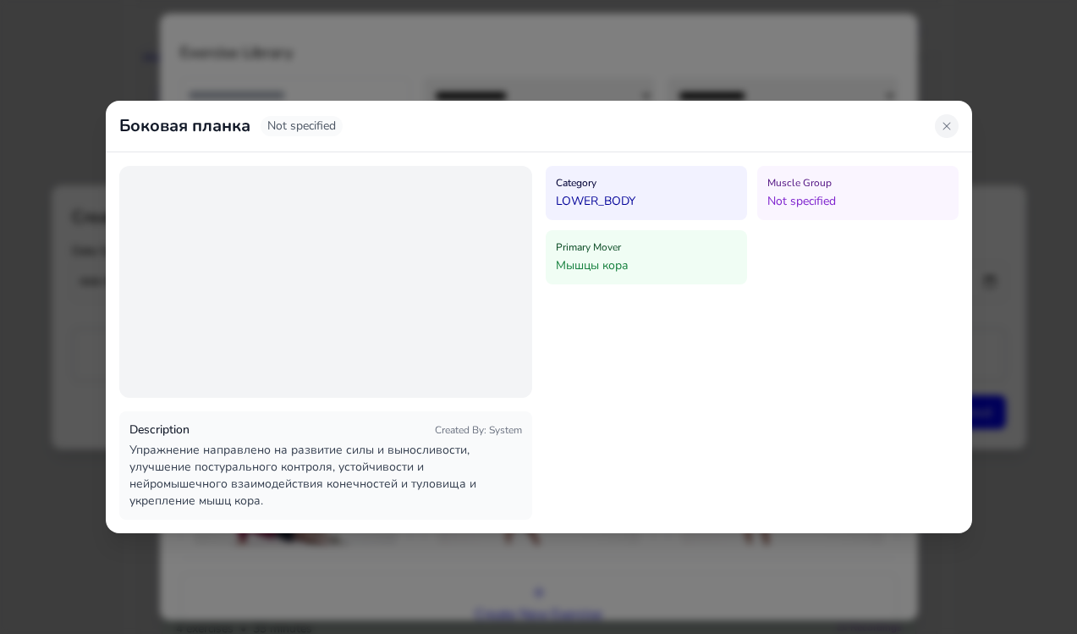
click at [944, 124] on icon at bounding box center [947, 126] width 14 height 14
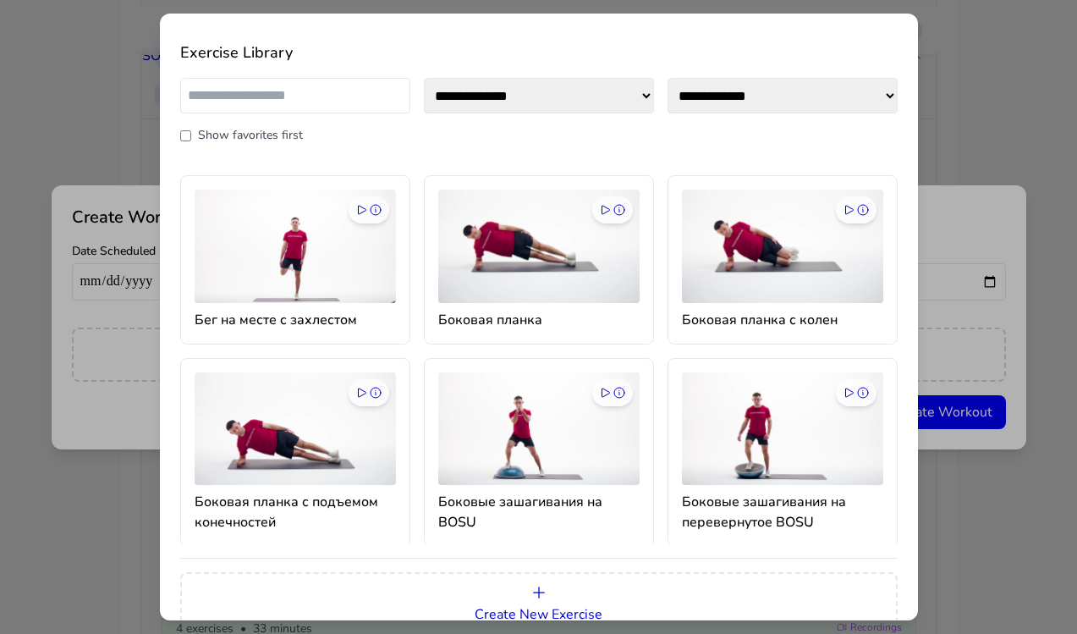
scroll to position [559, 0]
click at [860, 390] on icon at bounding box center [863, 392] width 14 height 14
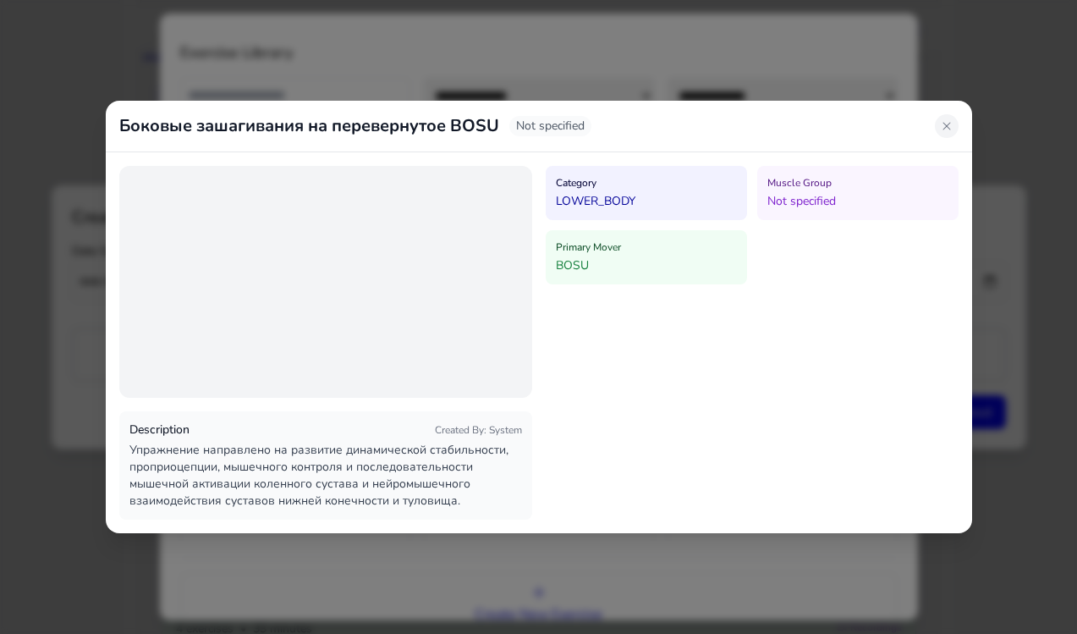
click at [948, 124] on icon at bounding box center [947, 126] width 8 height 8
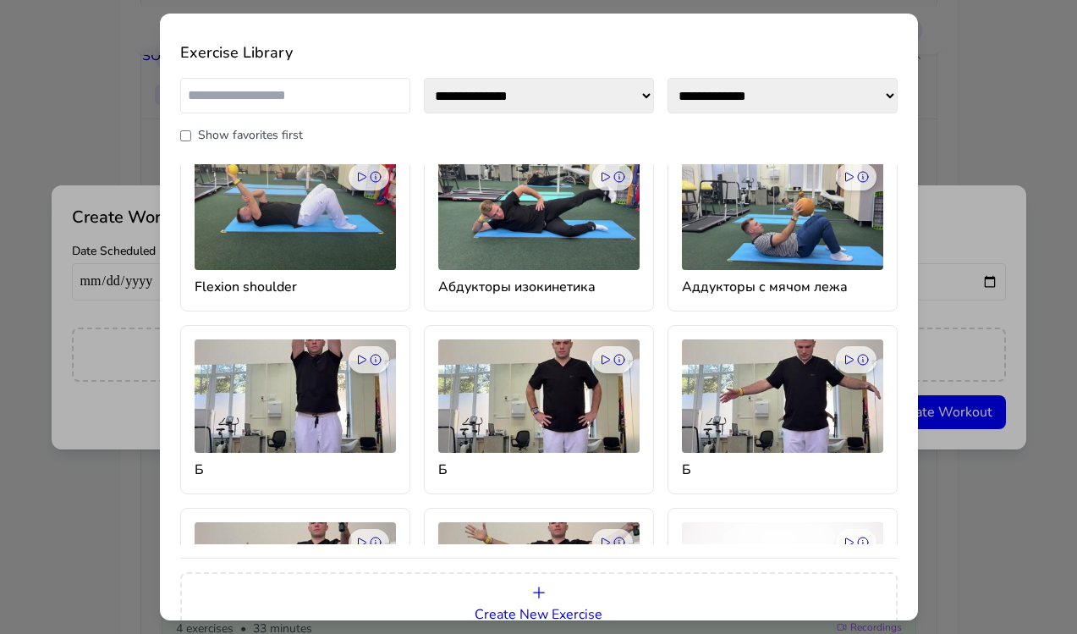
scroll to position [62, 0]
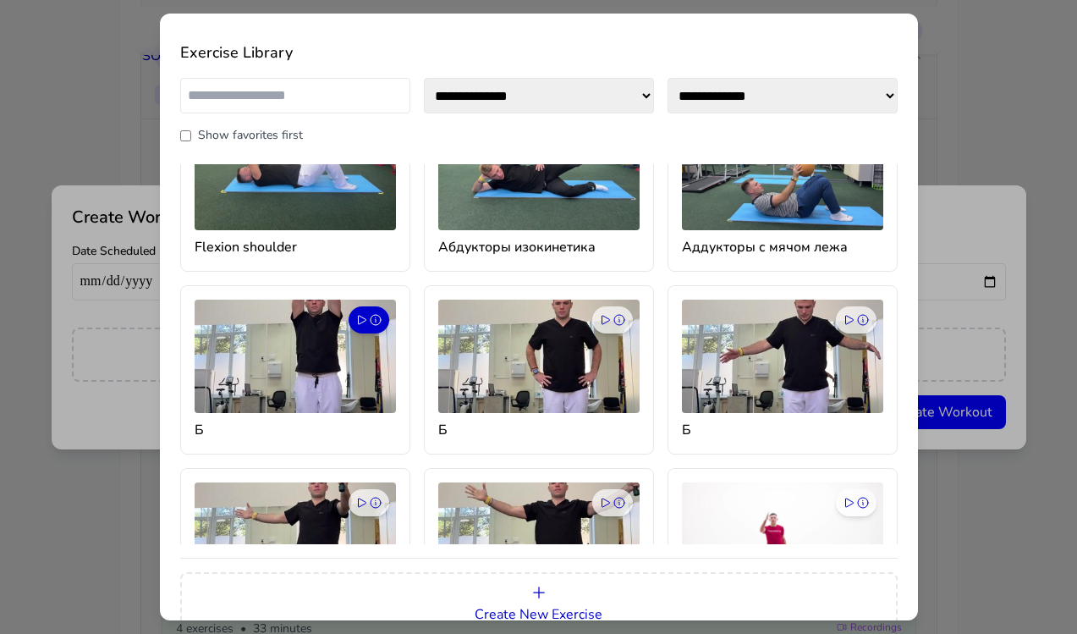
click at [369, 319] on icon at bounding box center [376, 320] width 14 height 14
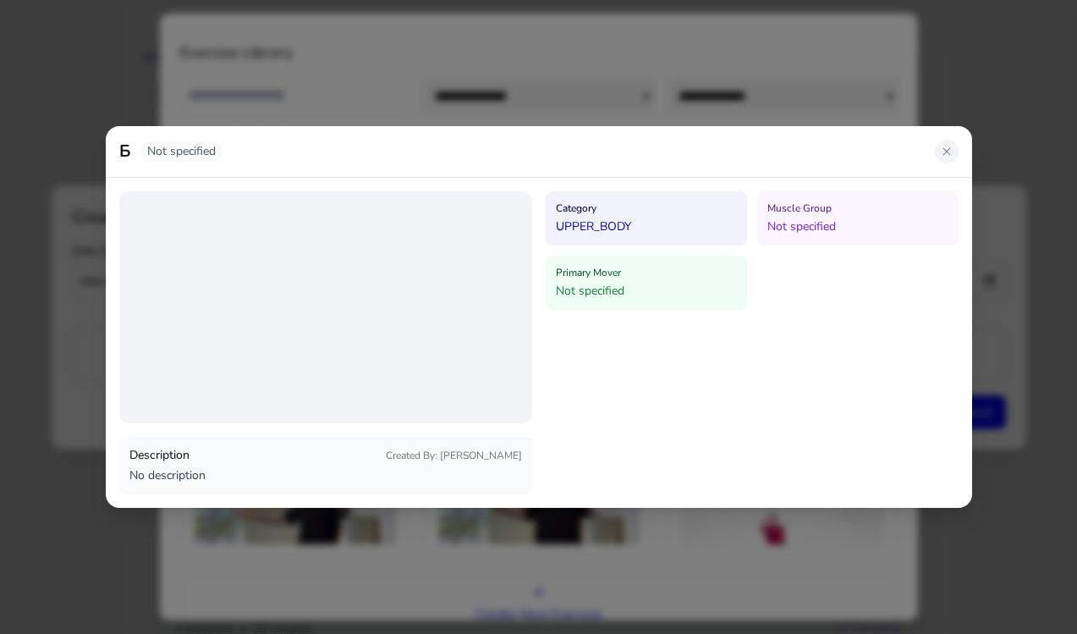
click at [949, 151] on icon at bounding box center [947, 152] width 14 height 14
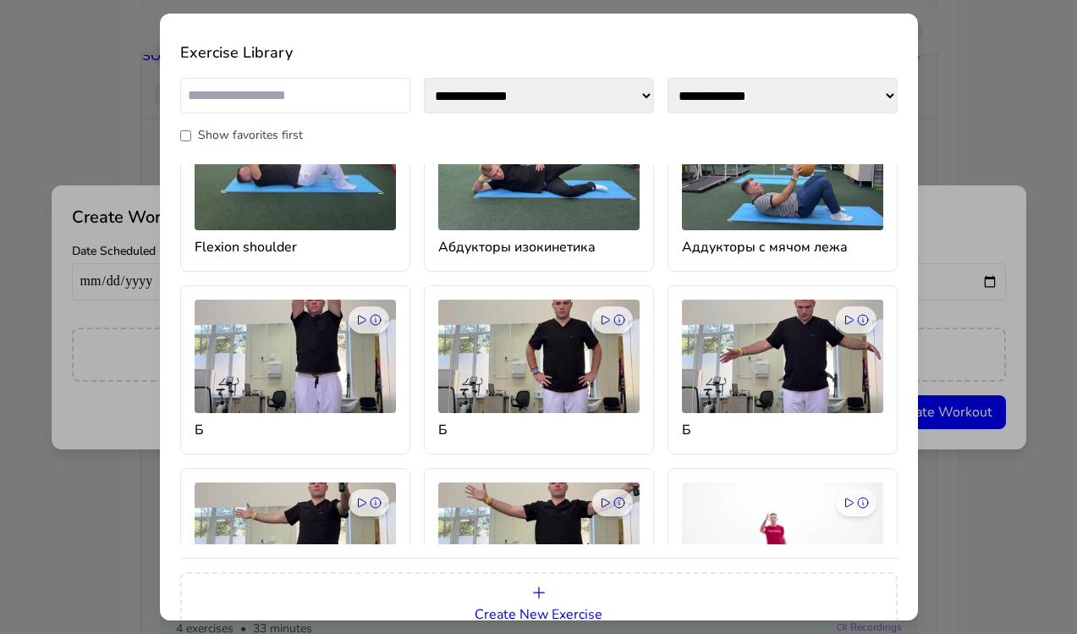
scroll to position [0, 0]
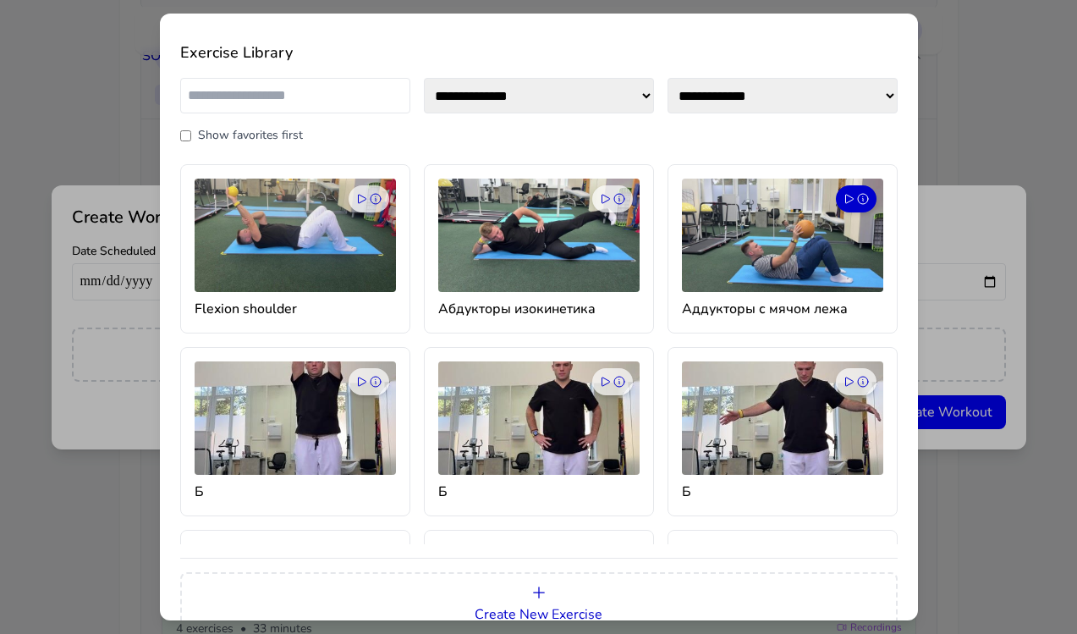
click at [851, 198] on icon at bounding box center [850, 199] width 14 height 14
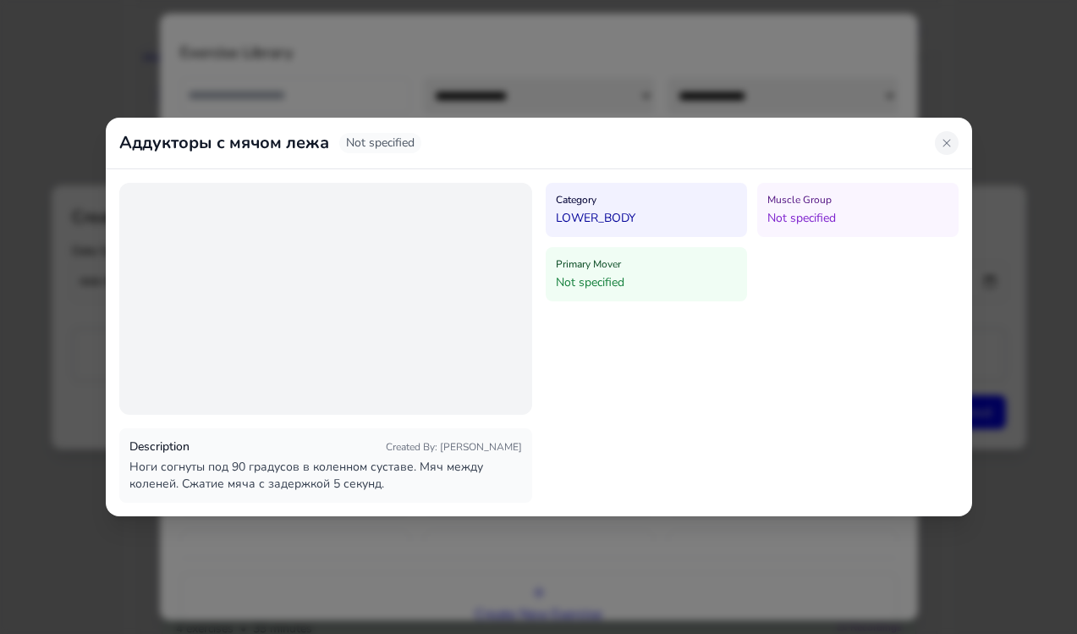
click at [948, 140] on icon at bounding box center [947, 143] width 14 height 14
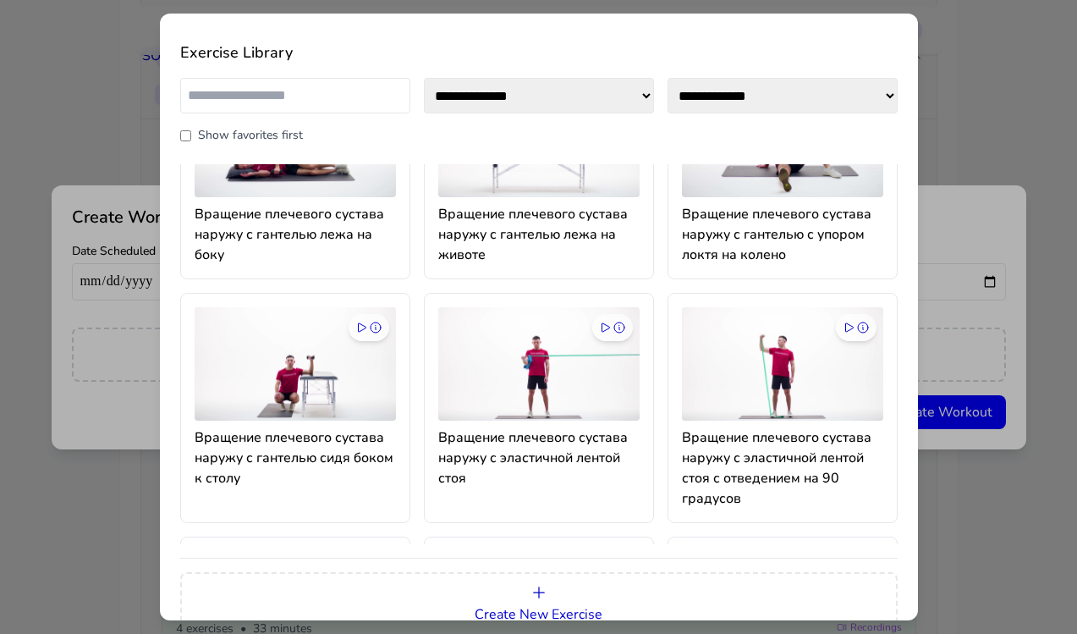
scroll to position [2634, 0]
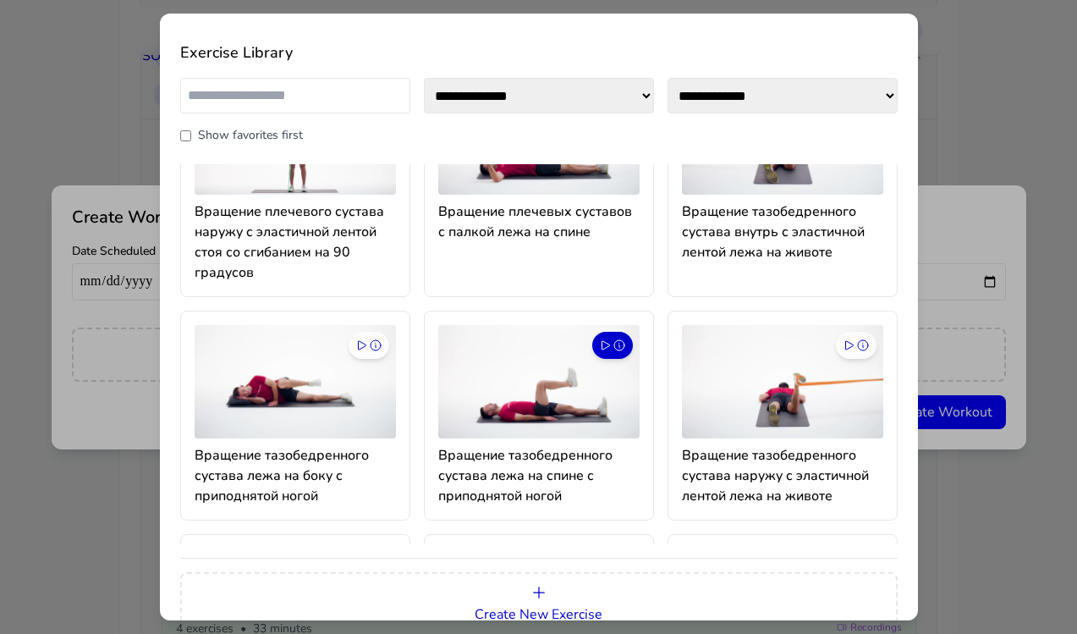
click at [608, 339] on icon at bounding box center [606, 346] width 14 height 14
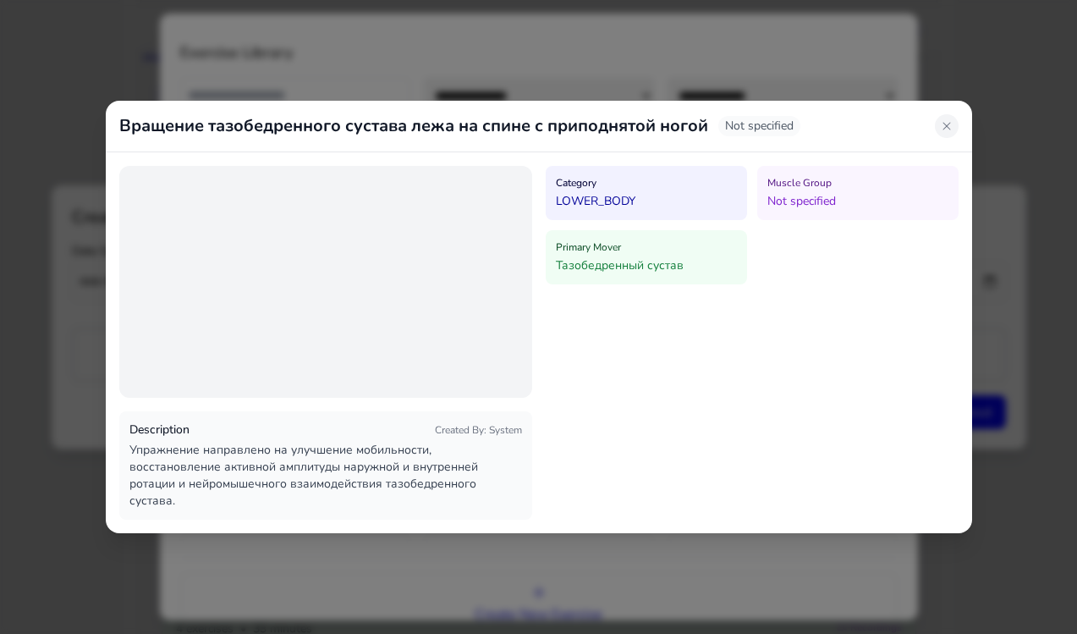
click at [949, 124] on icon at bounding box center [947, 126] width 14 height 14
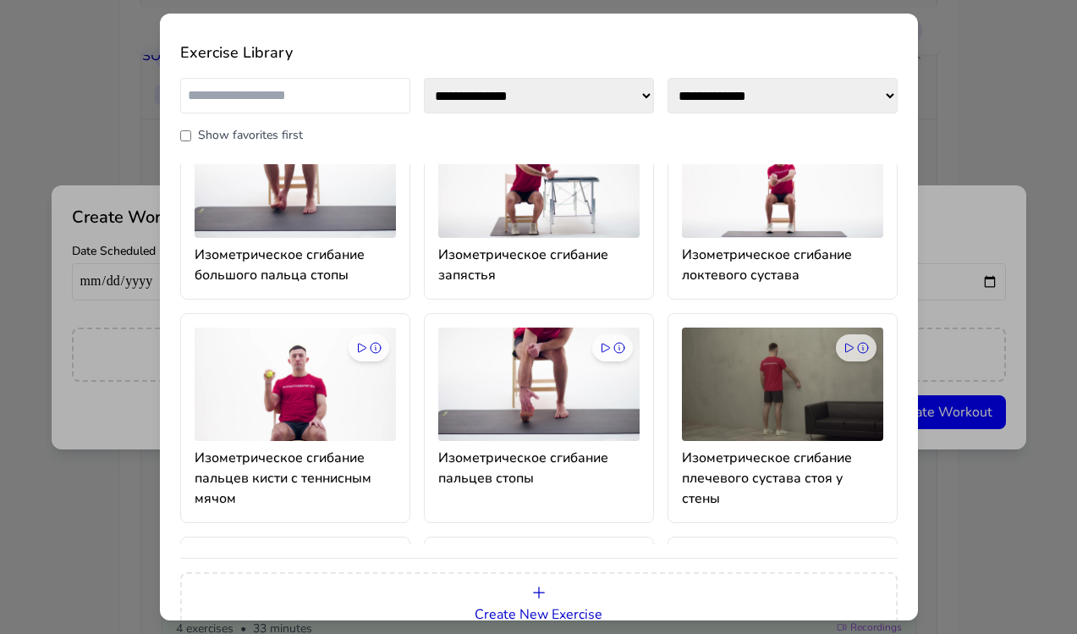
scroll to position [9614, 0]
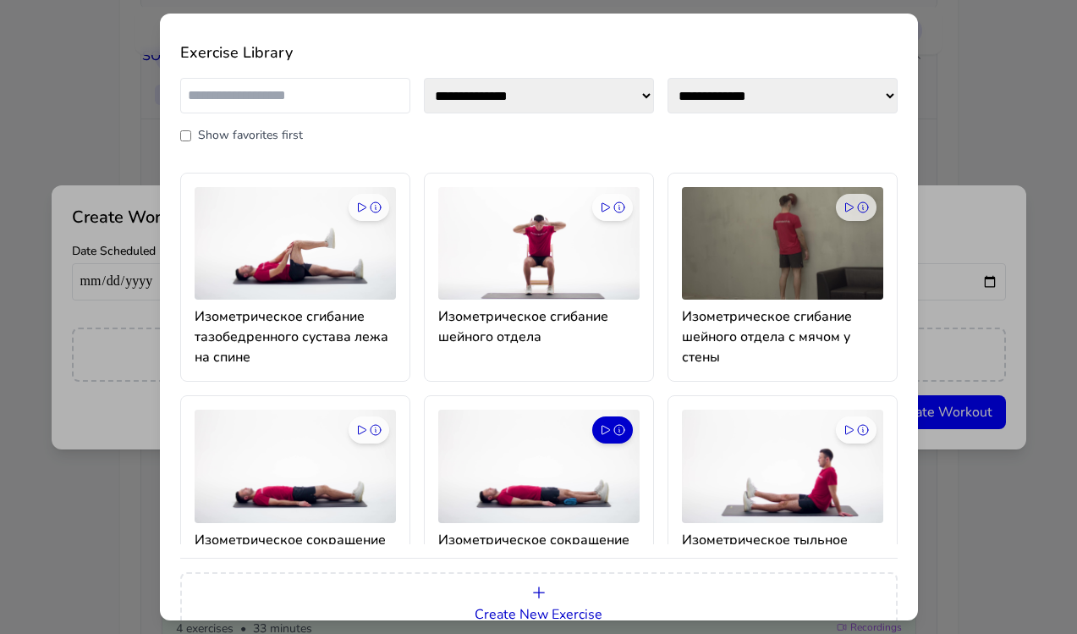
click at [609, 443] on button at bounding box center [612, 429] width 41 height 27
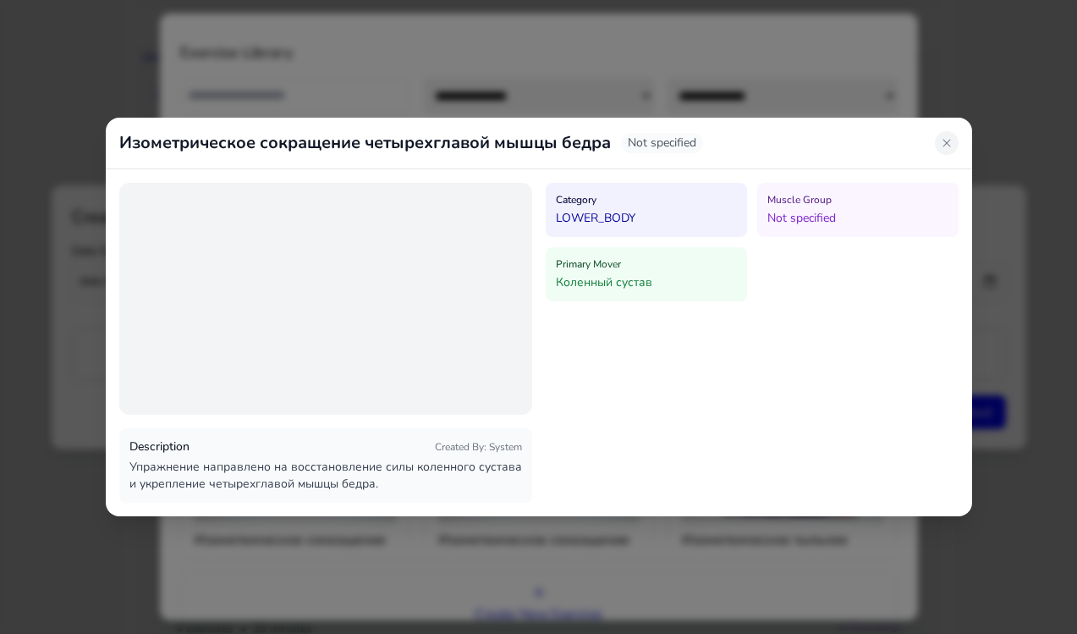
click at [950, 140] on icon at bounding box center [947, 143] width 14 height 14
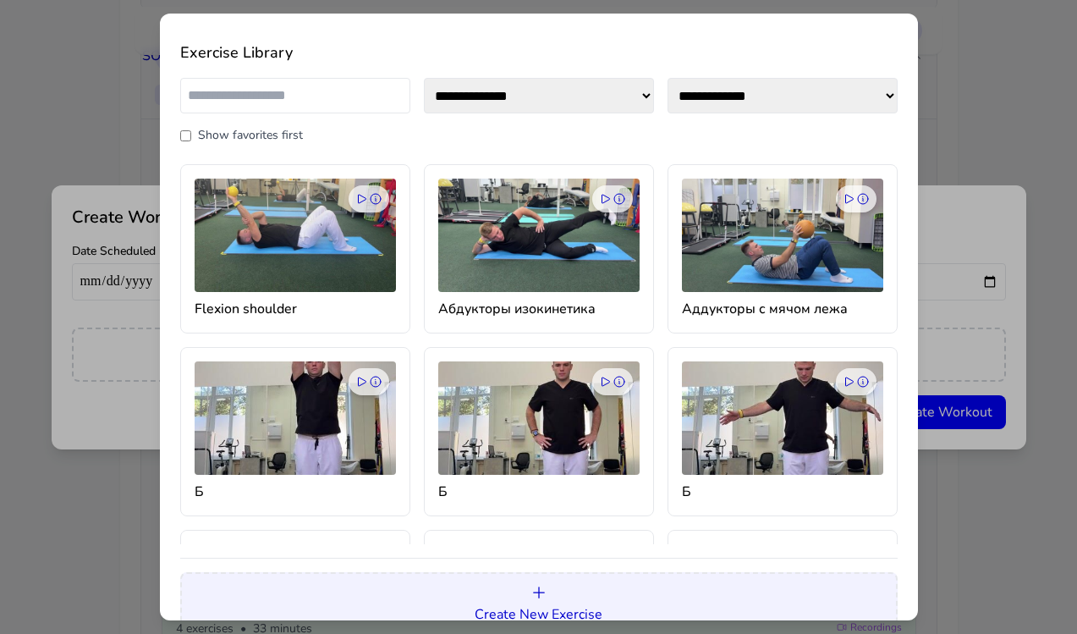
scroll to position [36, 0]
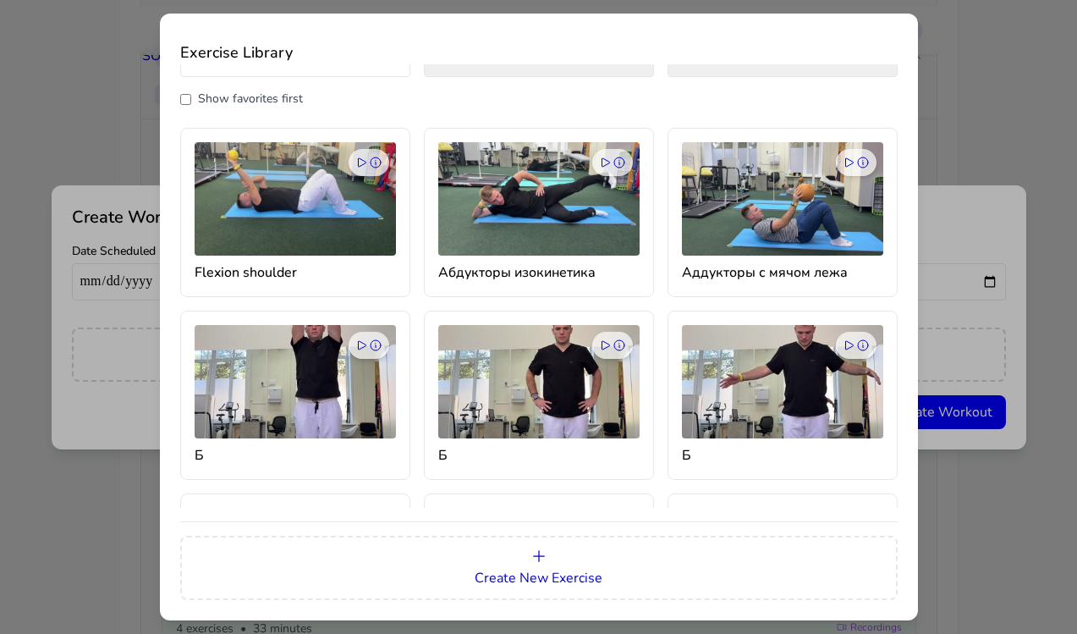
click at [968, 204] on div "**********" at bounding box center [538, 317] width 1077 height 634
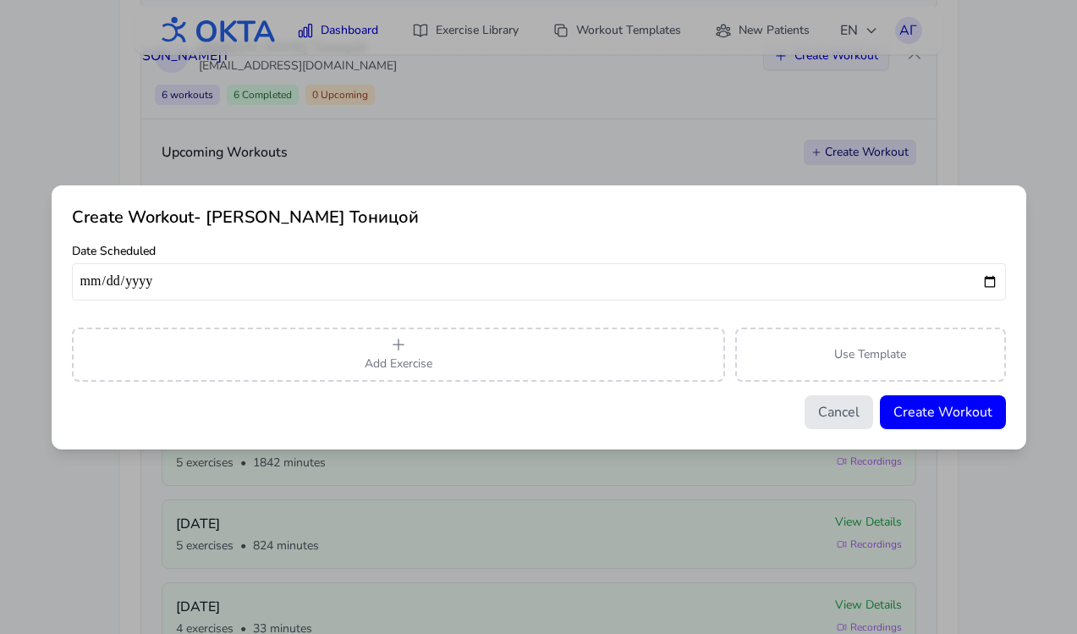
click at [852, 416] on button "Cancel" at bounding box center [839, 412] width 69 height 34
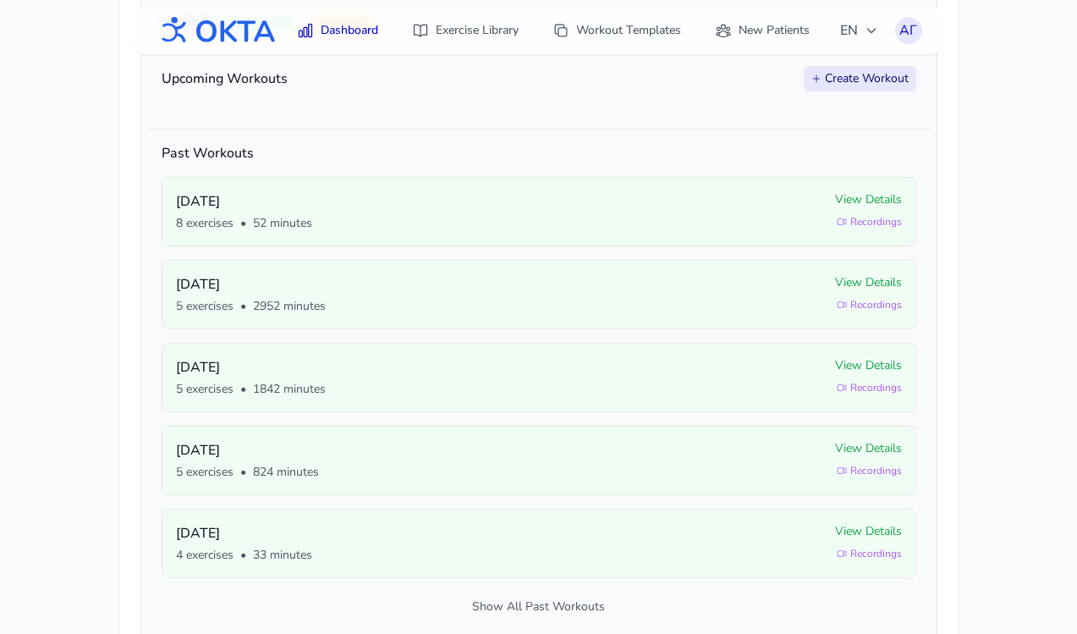
scroll to position [828, 0]
click at [863, 110] on div "Upcoming Workouts Create Workout" at bounding box center [539, 83] width 782 height 66
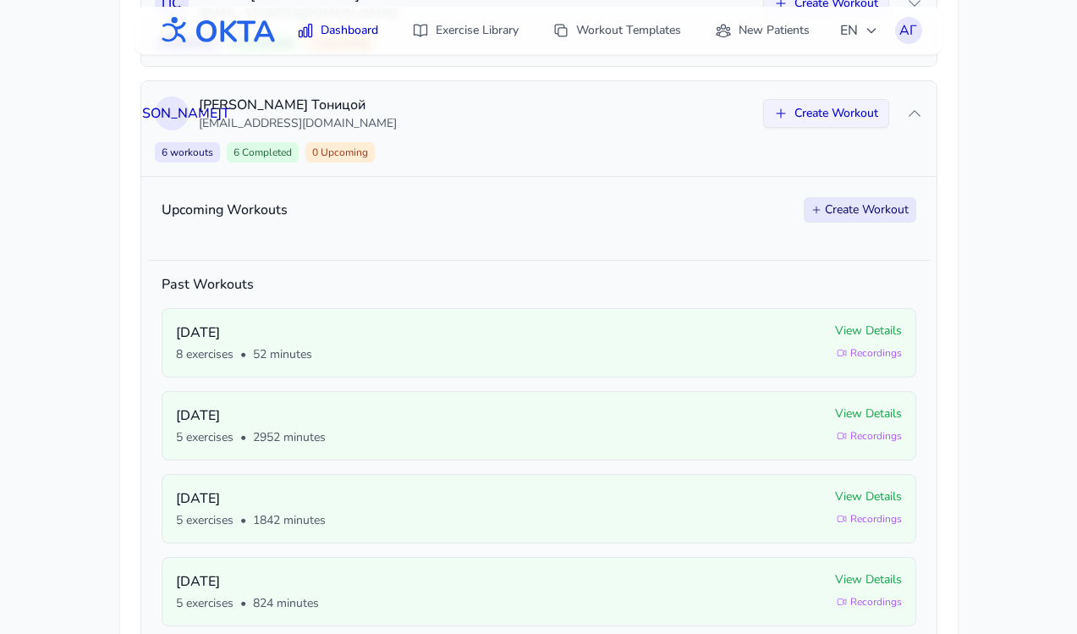
scroll to position [691, 0]
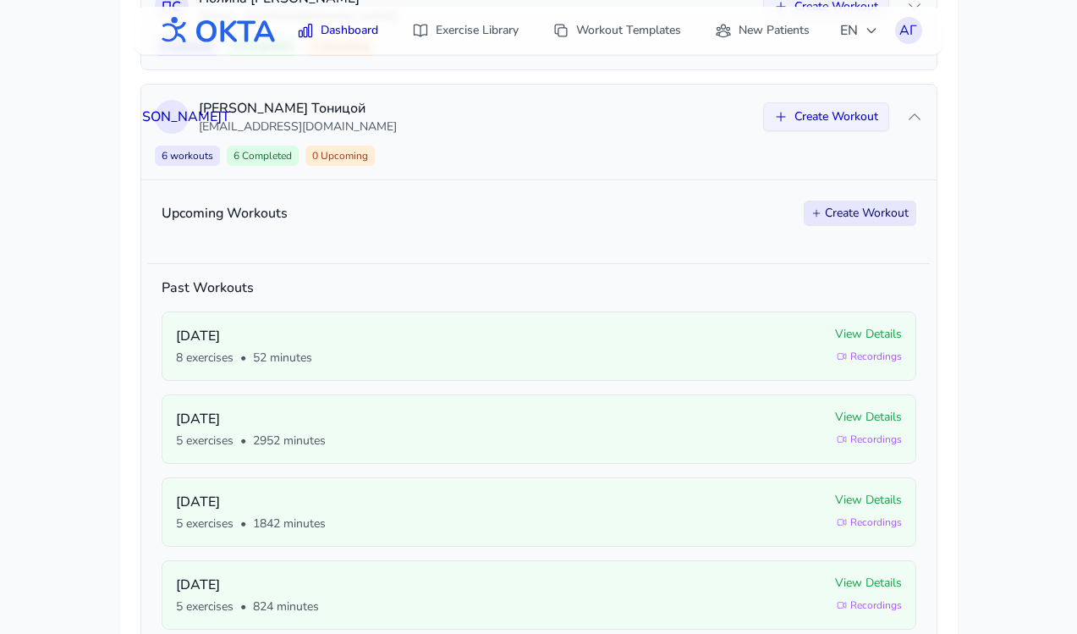
click at [836, 215] on button "Create Workout" at bounding box center [860, 213] width 113 height 25
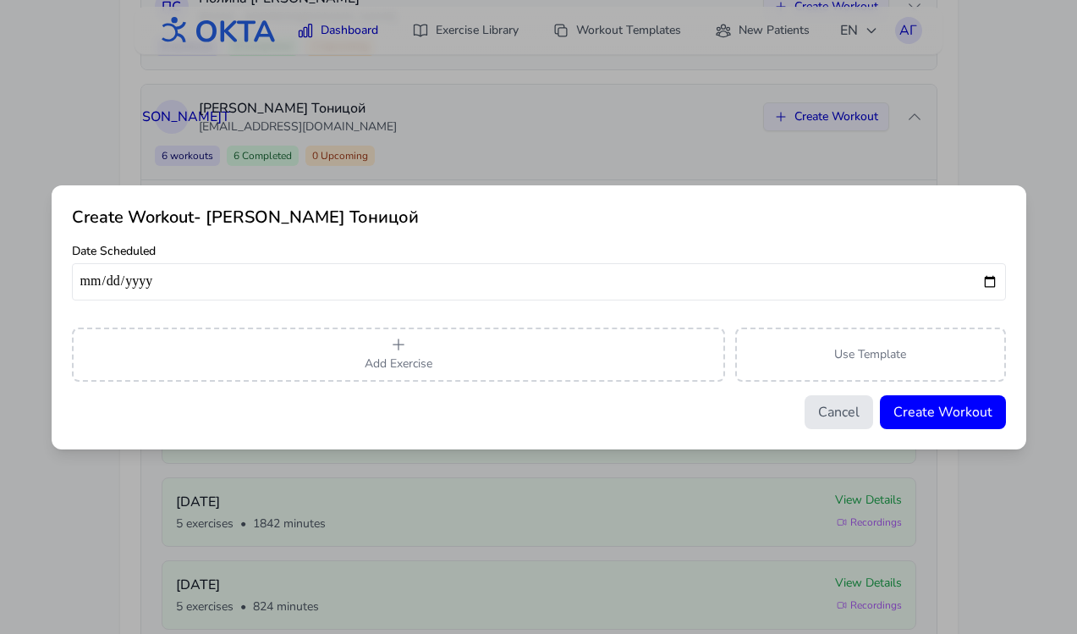
click at [849, 405] on button "Cancel" at bounding box center [839, 412] width 69 height 34
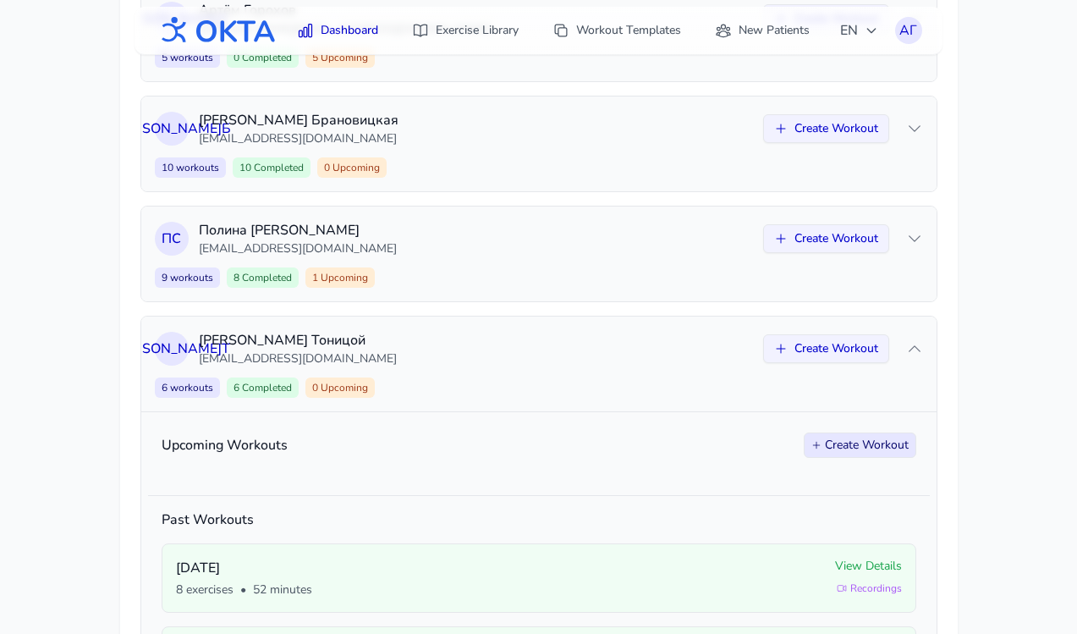
scroll to position [457, 0]
click at [919, 354] on icon at bounding box center [914, 350] width 17 height 17
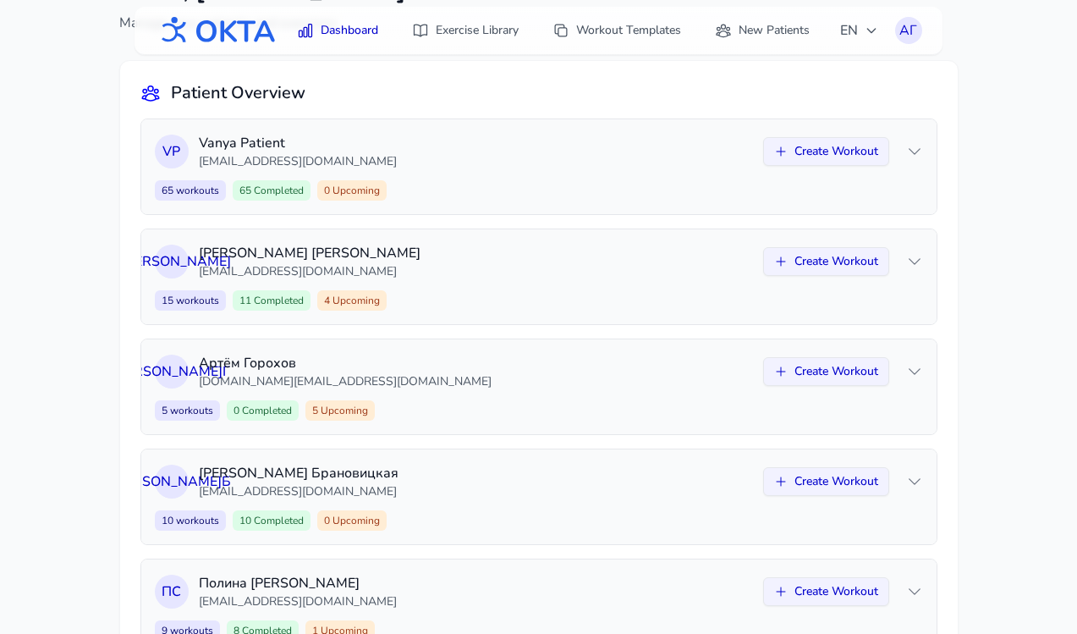
scroll to position [0, 0]
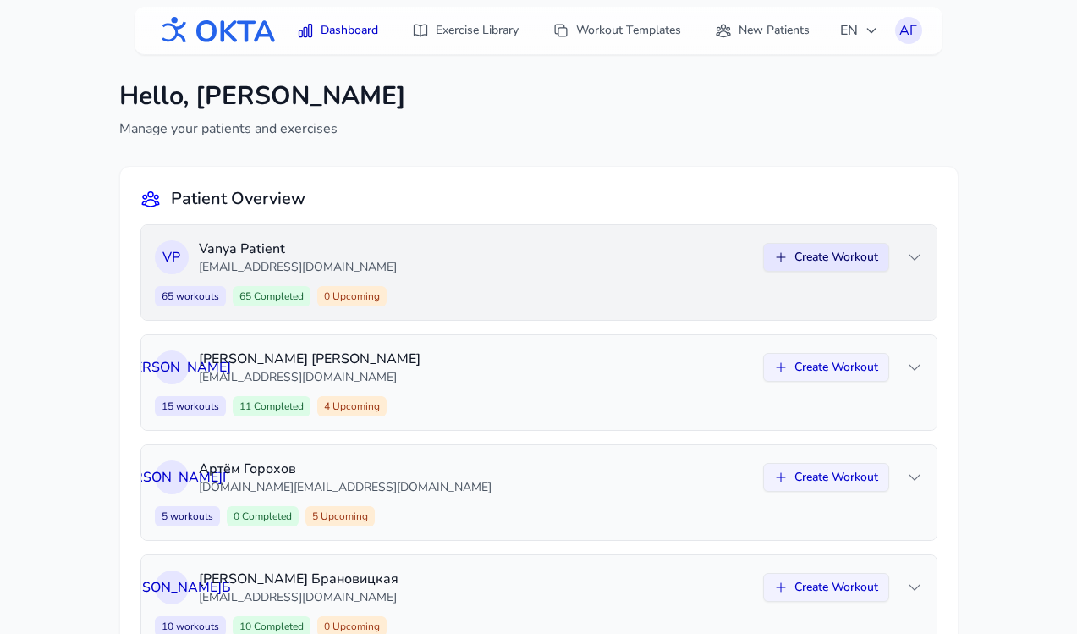
click at [810, 252] on button "Create Workout" at bounding box center [826, 257] width 126 height 29
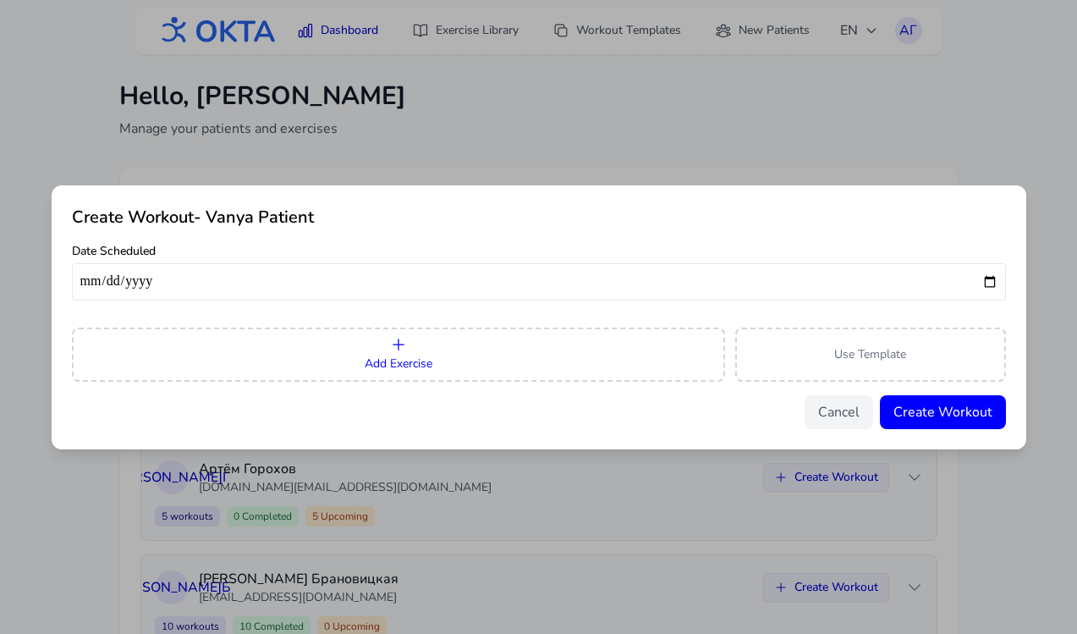
click at [570, 355] on button "Add Exercise" at bounding box center [398, 355] width 653 height 54
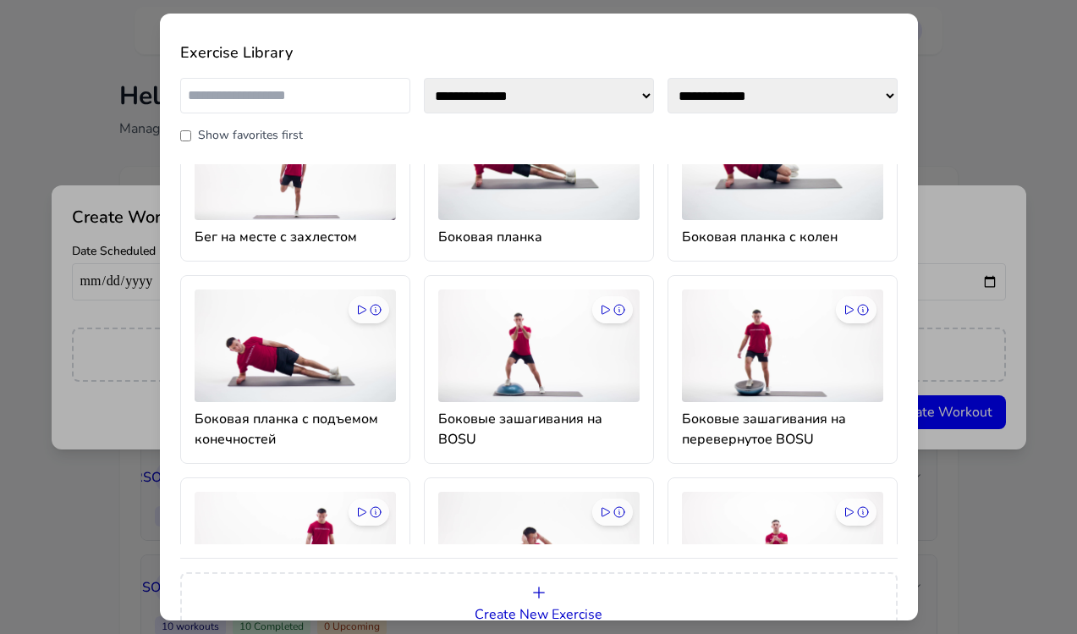
scroll to position [637, 0]
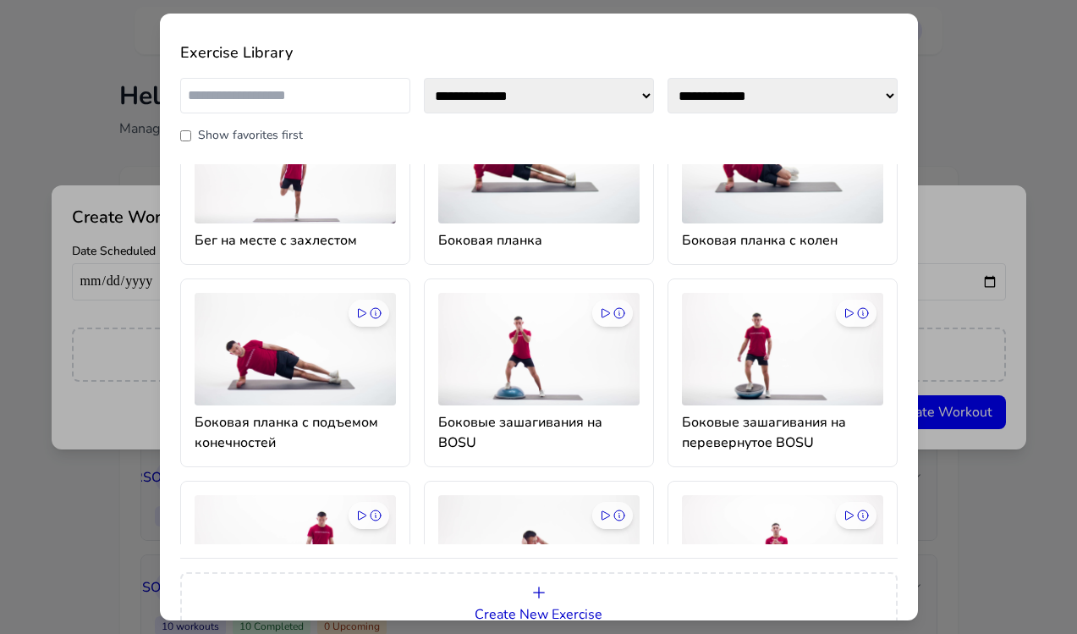
click at [537, 360] on img at bounding box center [538, 349] width 201 height 113
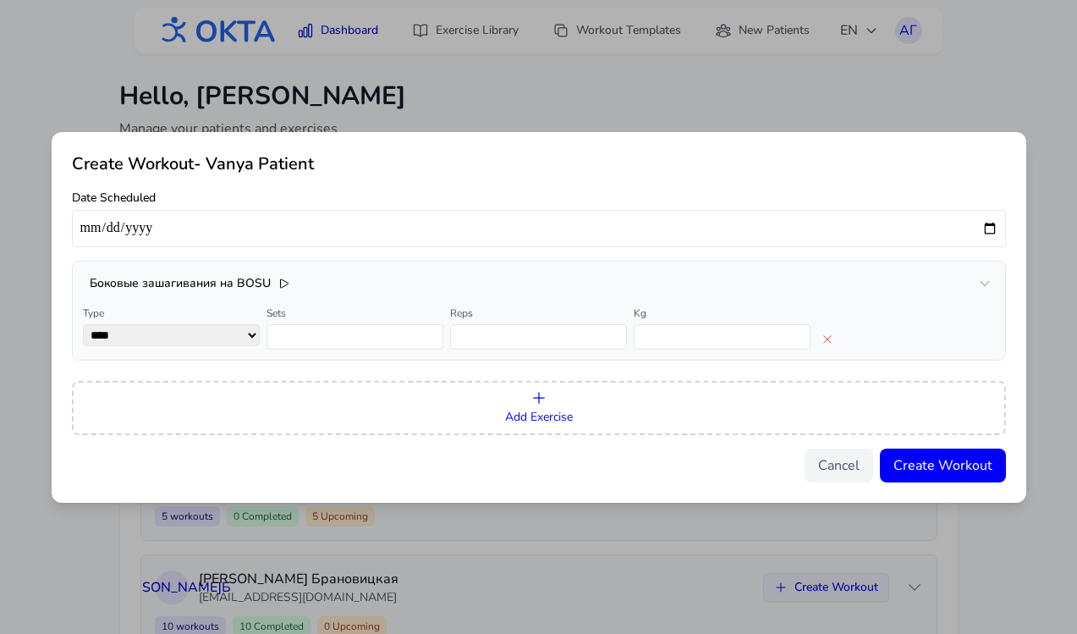
click at [559, 402] on button "Add Exercise" at bounding box center [539, 408] width 934 height 54
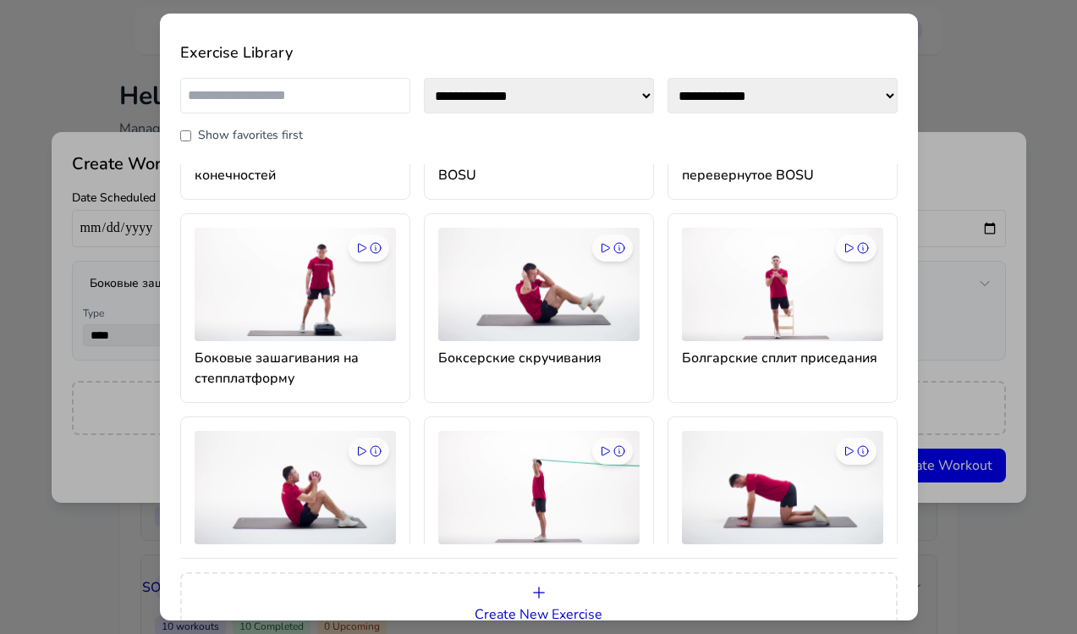
scroll to position [1071, 0]
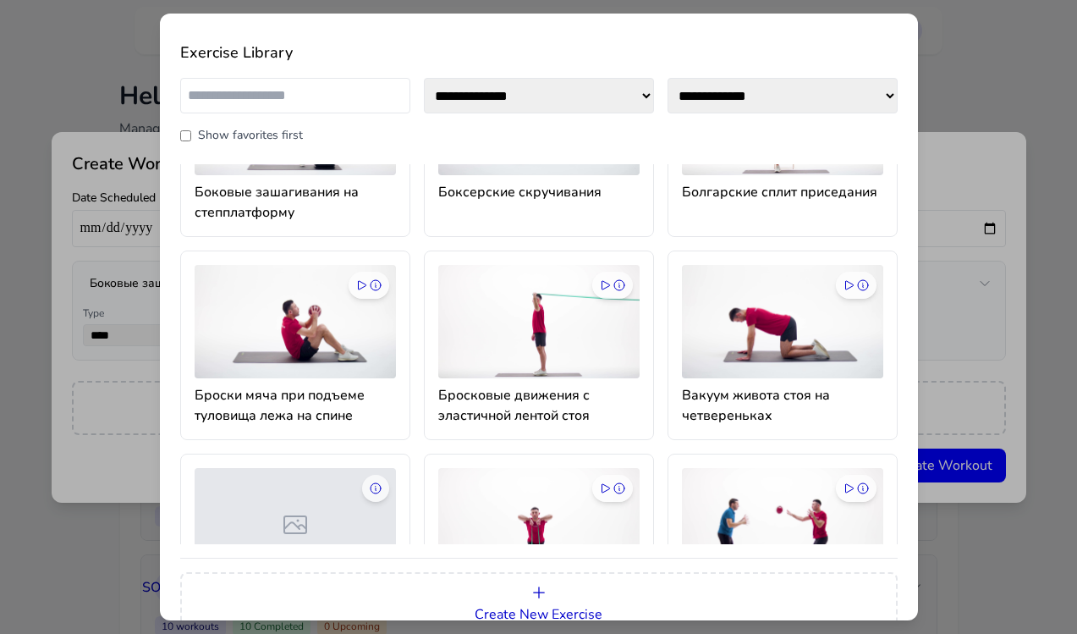
click at [543, 394] on h4 "Бросковые движения с эластичной лентой стоя" at bounding box center [538, 405] width 201 height 41
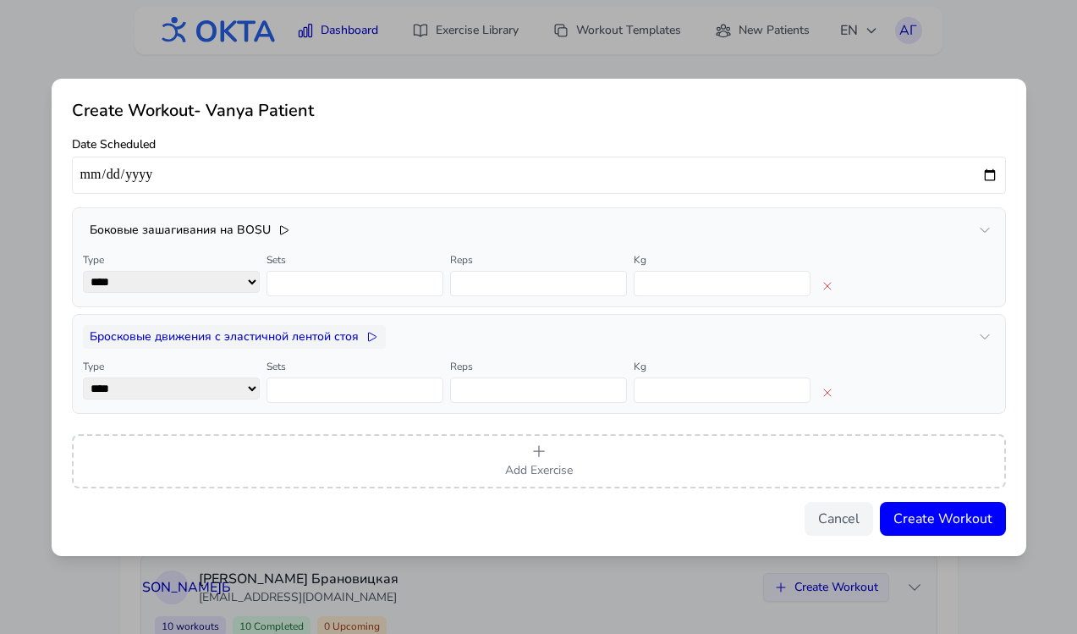
click at [307, 335] on h3 "Бросковые движения с эластичной лентой стоя" at bounding box center [224, 336] width 269 height 17
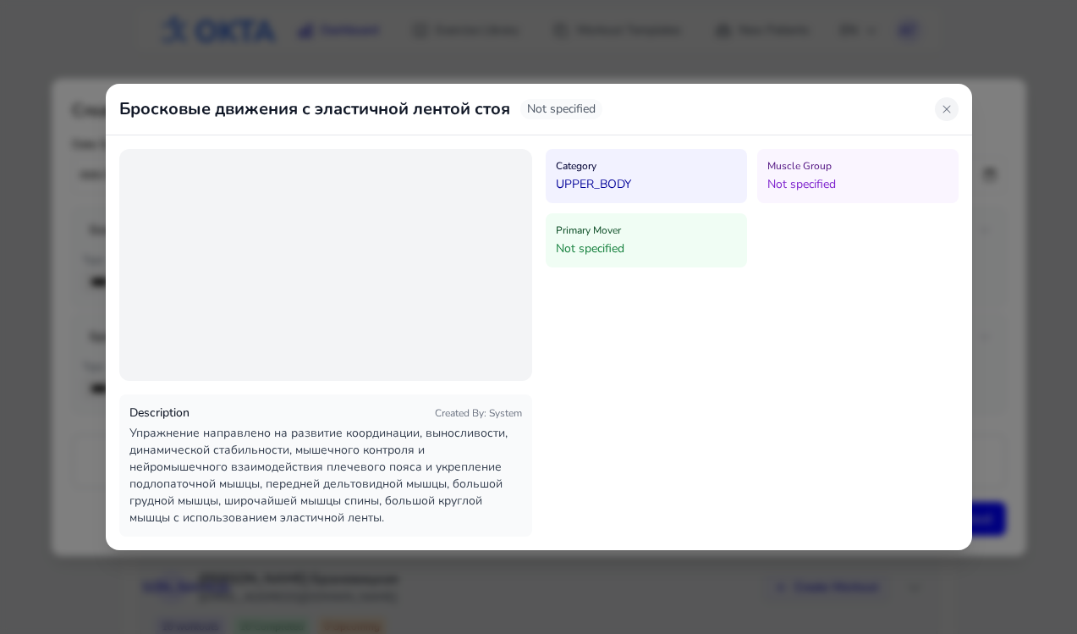
click at [948, 111] on icon at bounding box center [947, 109] width 14 height 14
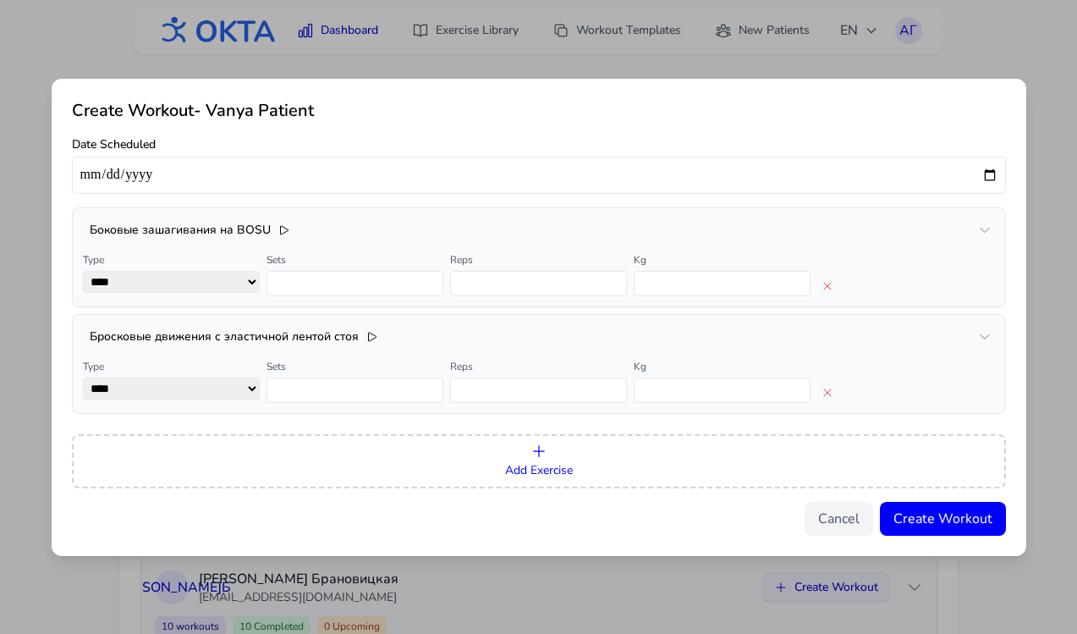
click at [722, 472] on button "Add Exercise" at bounding box center [539, 461] width 934 height 54
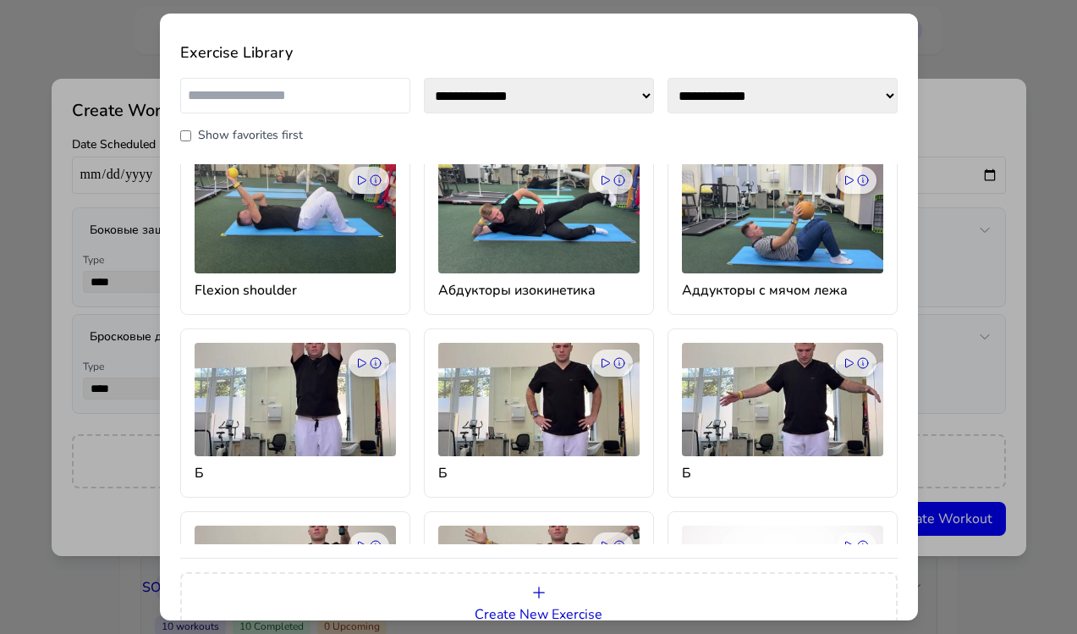
scroll to position [0, 0]
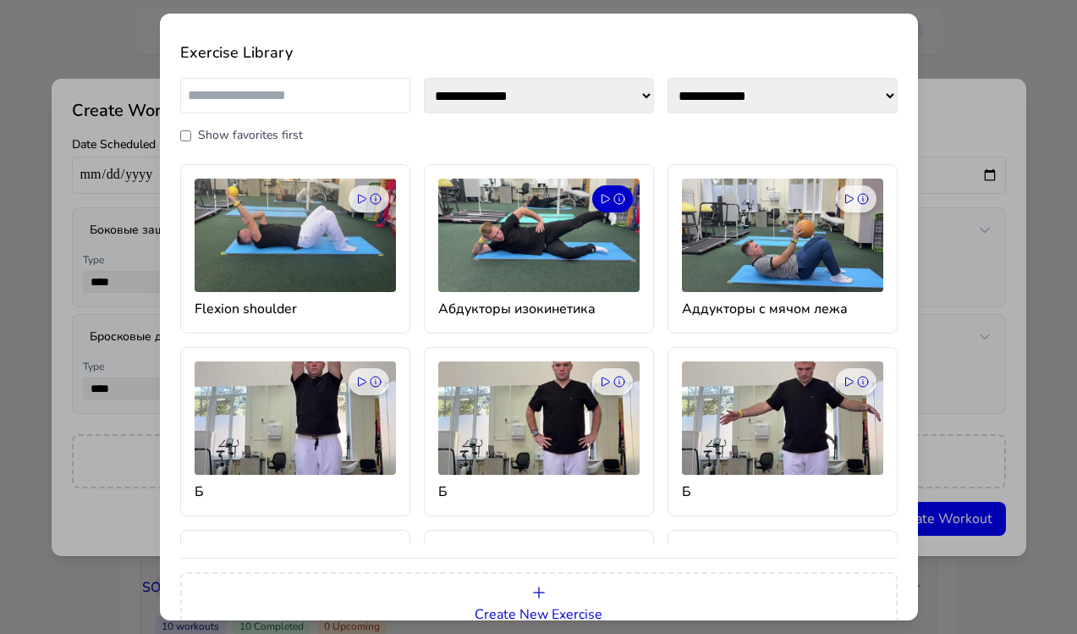
click at [613, 199] on icon at bounding box center [620, 199] width 14 height 14
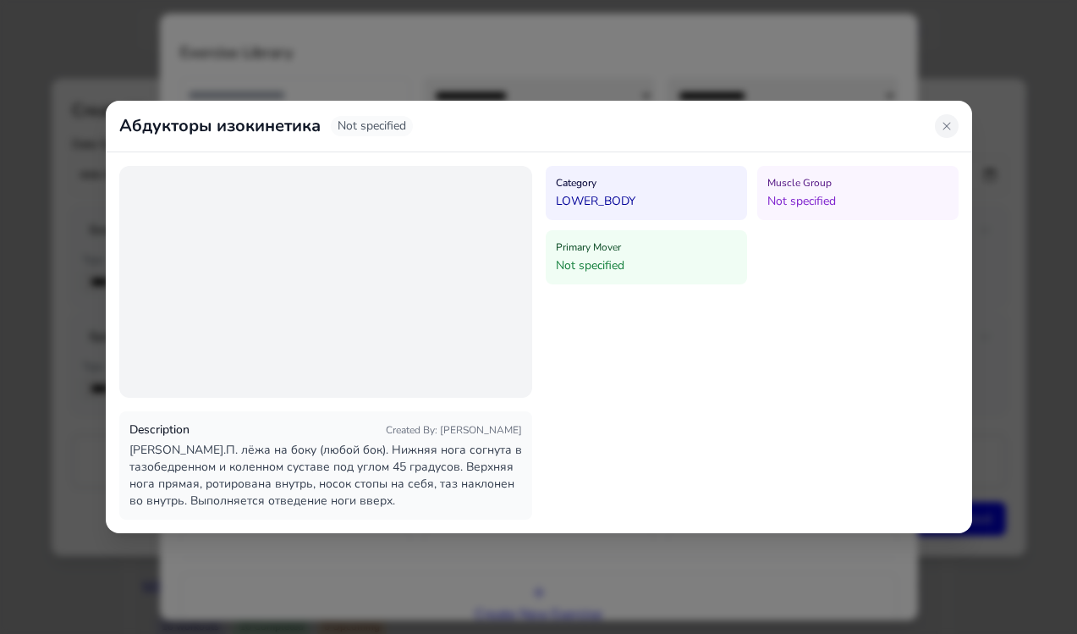
click at [945, 125] on icon at bounding box center [947, 126] width 14 height 14
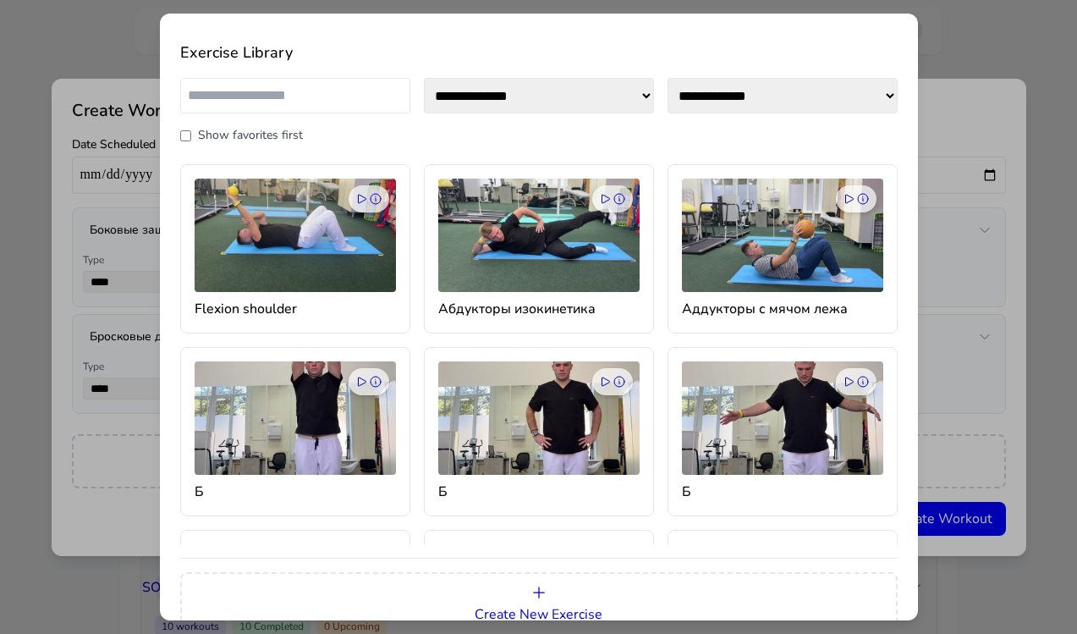
click at [1000, 250] on div "**********" at bounding box center [538, 317] width 1077 height 634
